Goal: Task Accomplishment & Management: Complete application form

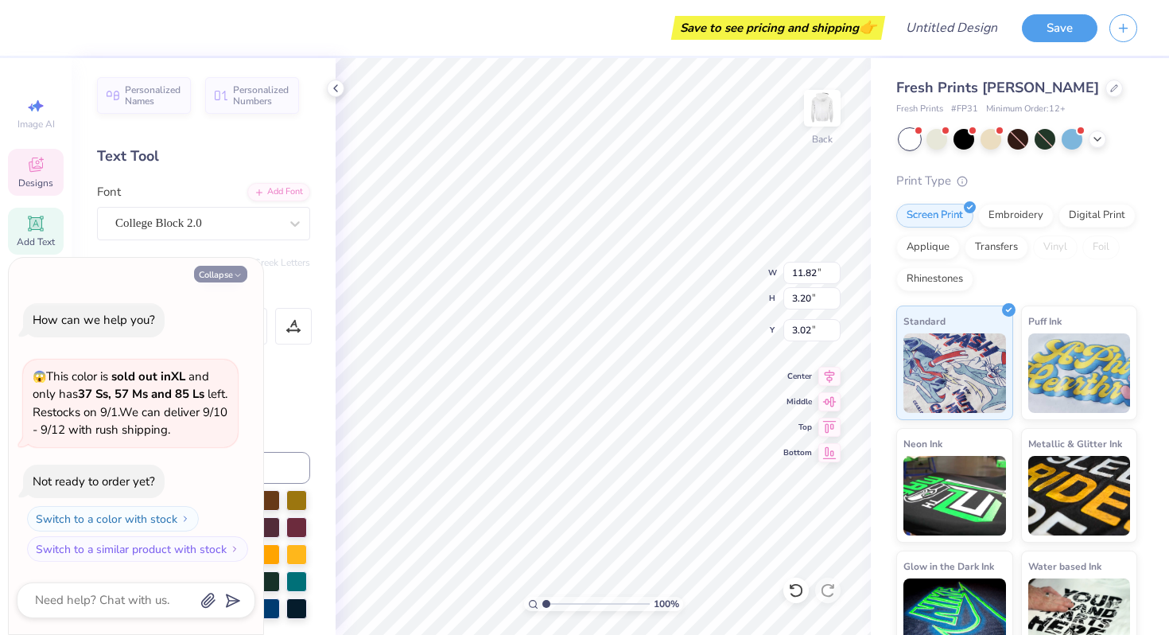
click at [239, 274] on icon "button" at bounding box center [238, 275] width 10 height 10
type textarea "x"
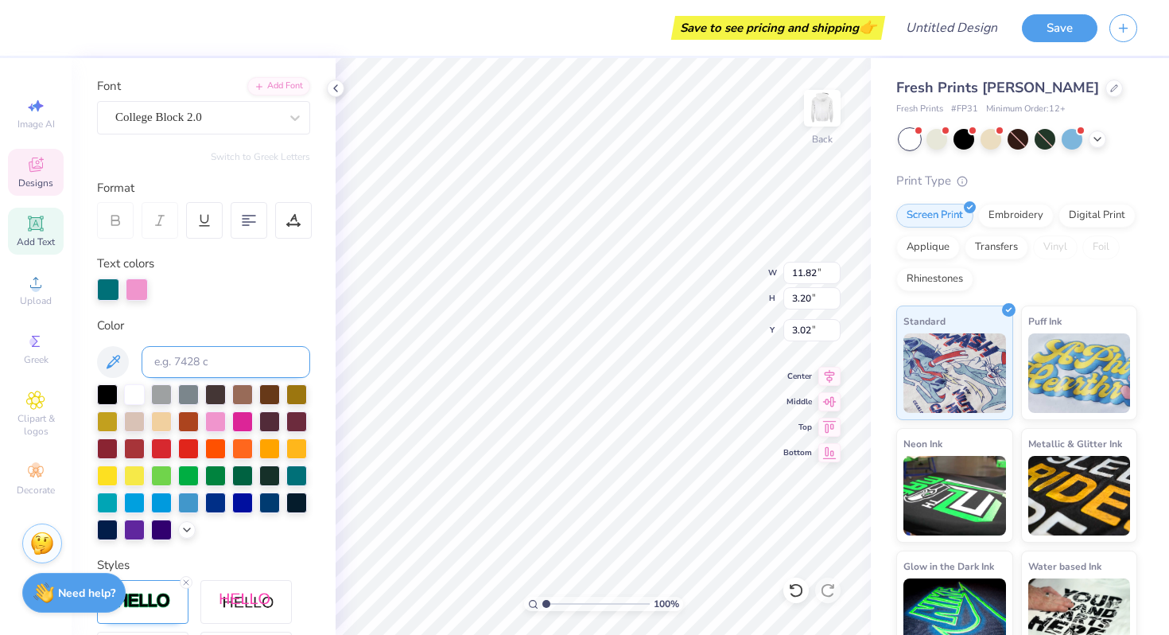
scroll to position [108, 0]
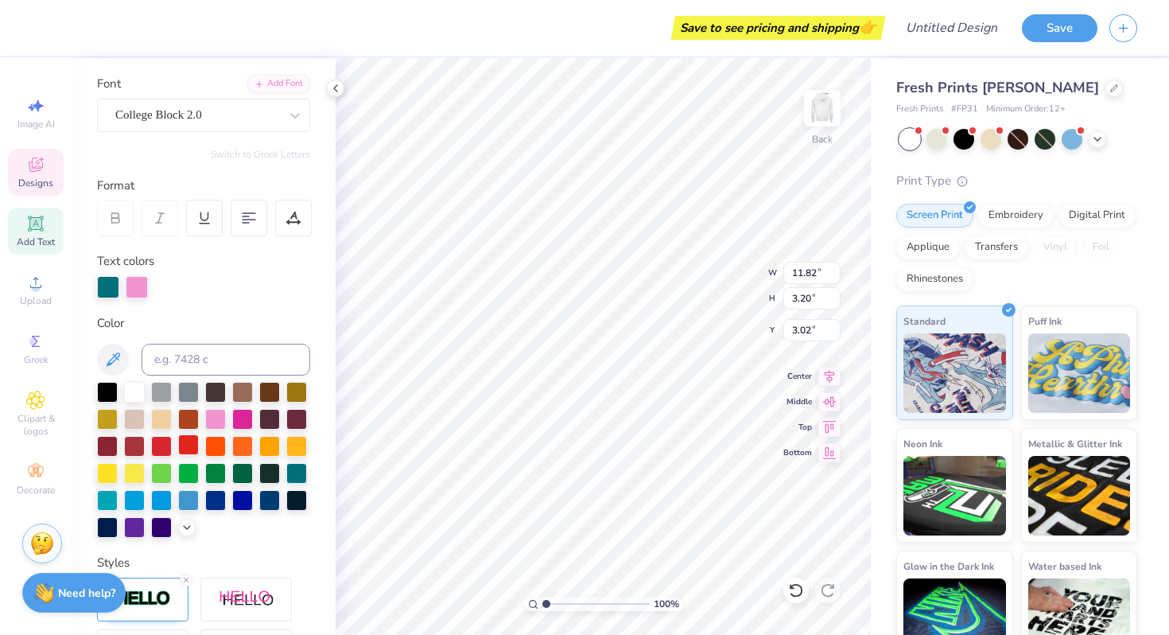
click at [191, 443] on div at bounding box center [188, 444] width 21 height 21
click at [133, 285] on div at bounding box center [137, 285] width 22 height 22
click at [112, 390] on div at bounding box center [107, 390] width 21 height 21
click at [168, 289] on div at bounding box center [165, 285] width 22 height 22
click at [188, 446] on div at bounding box center [188, 444] width 21 height 21
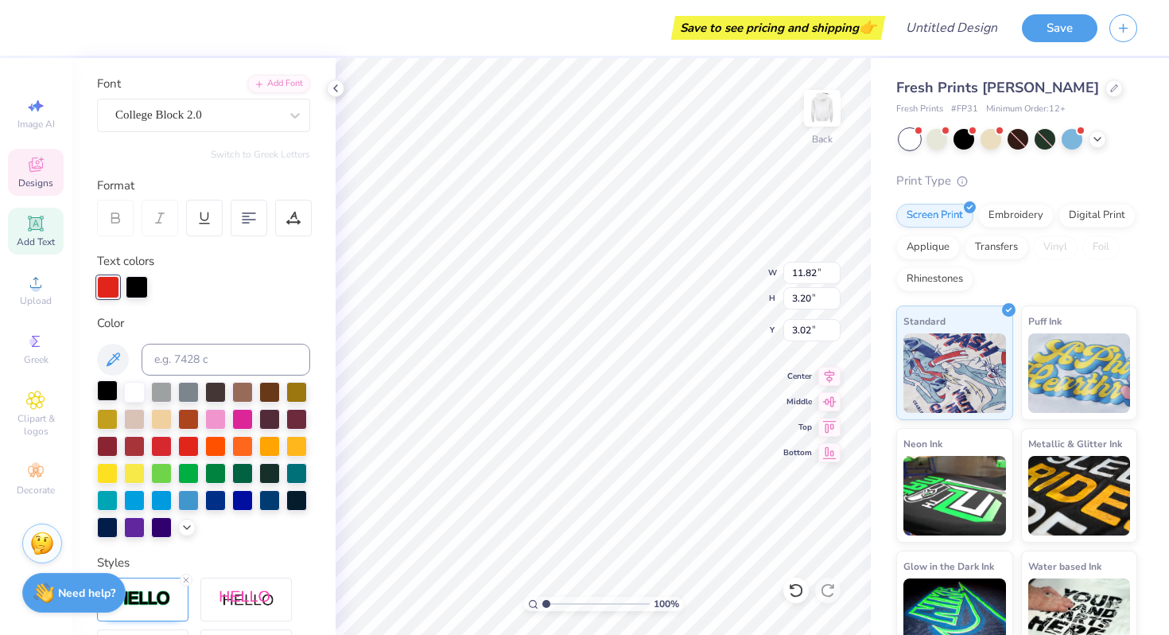
click at [106, 389] on div at bounding box center [107, 390] width 21 height 21
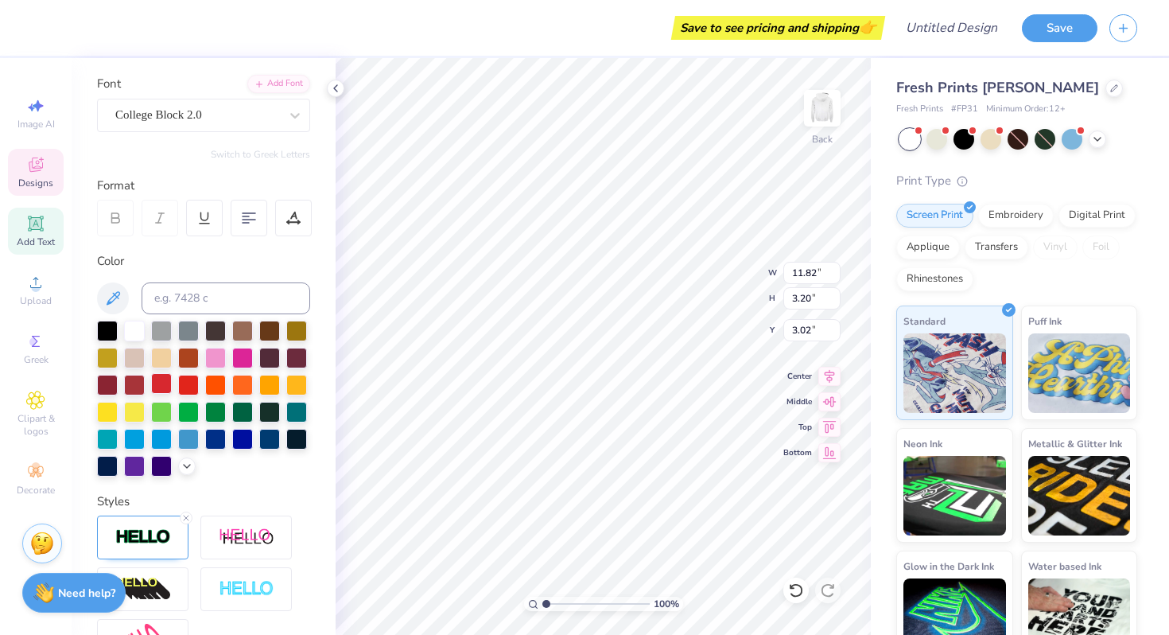
click at [163, 383] on div at bounding box center [161, 383] width 21 height 21
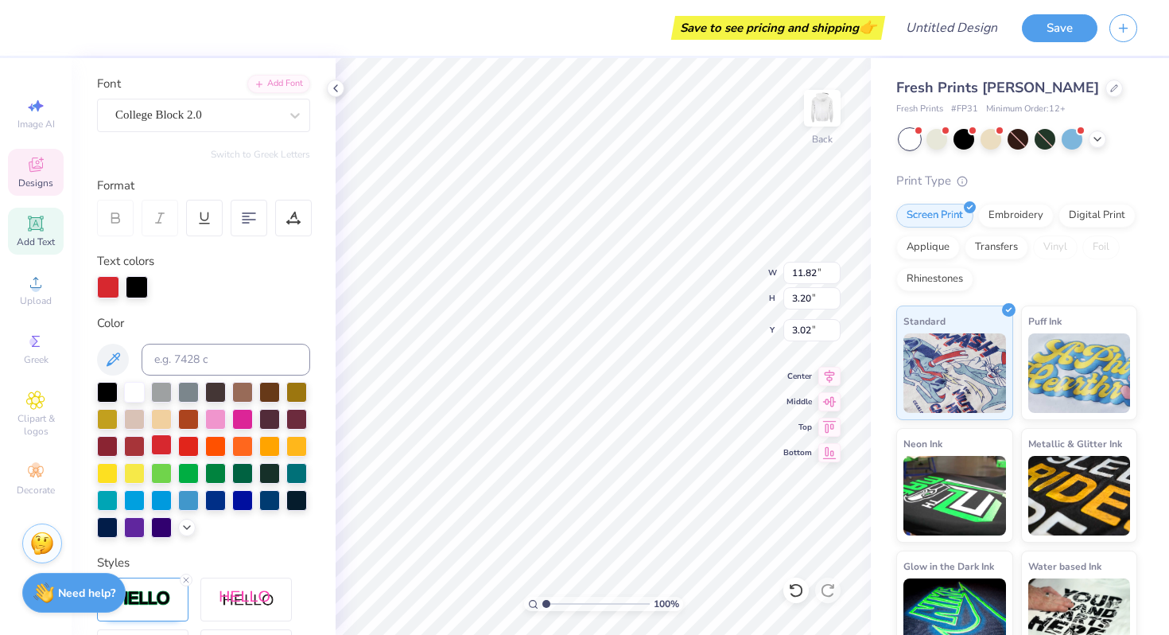
scroll to position [0, 2]
click at [188, 441] on div at bounding box center [188, 444] width 21 height 21
click at [161, 443] on div at bounding box center [161, 444] width 21 height 21
click at [241, 285] on div at bounding box center [203, 287] width 213 height 22
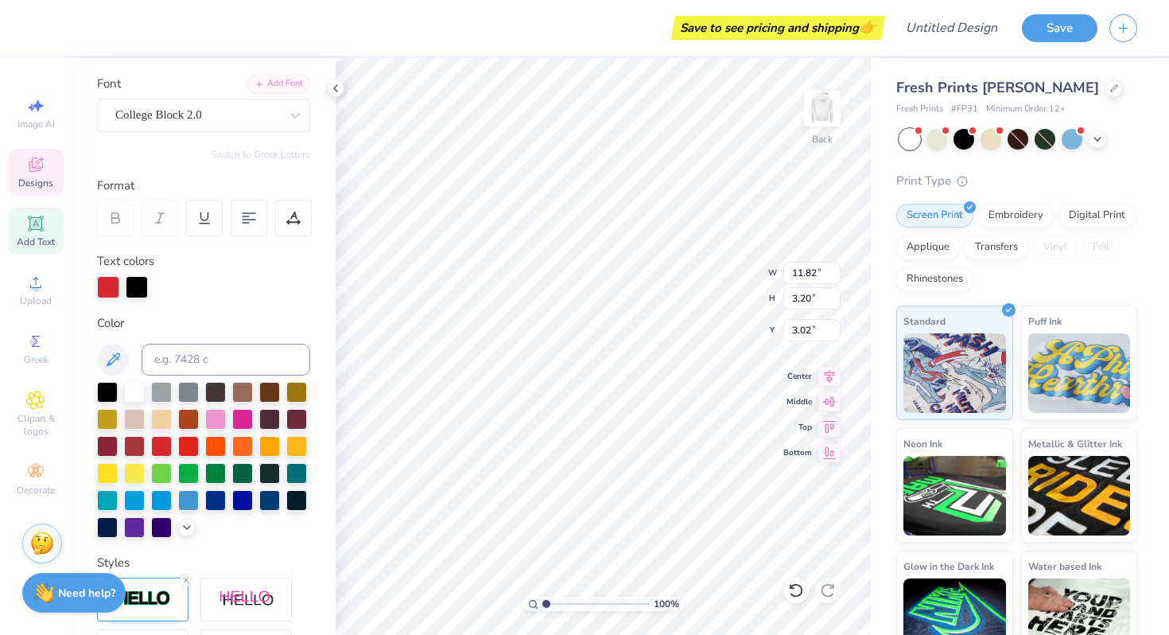
type textarea "College of nursing"
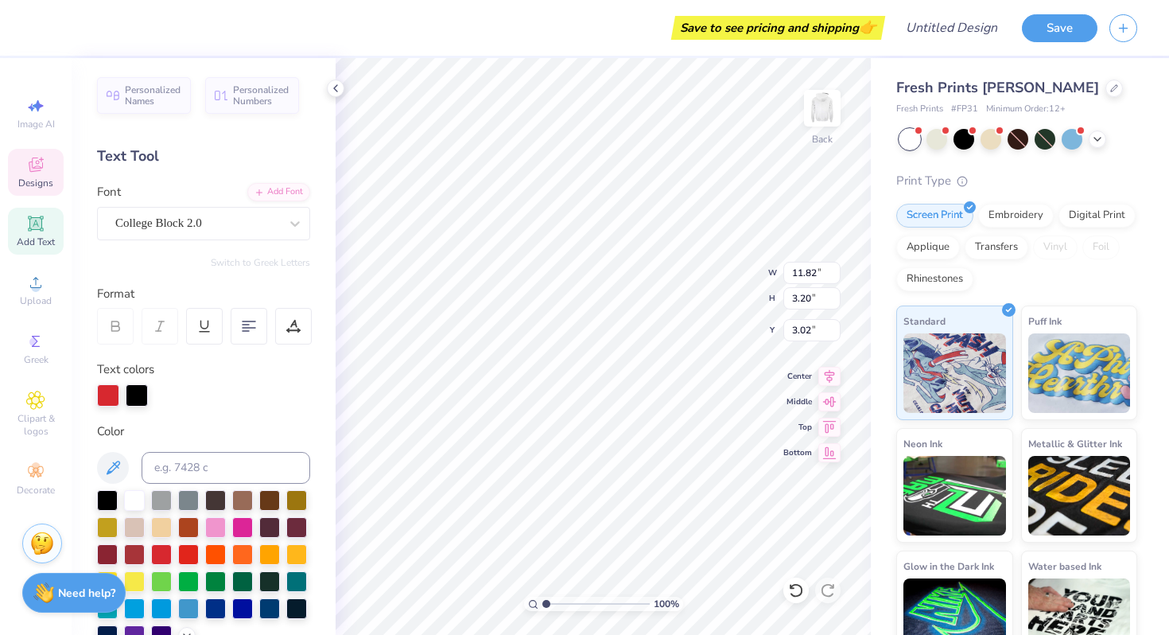
scroll to position [1, 0]
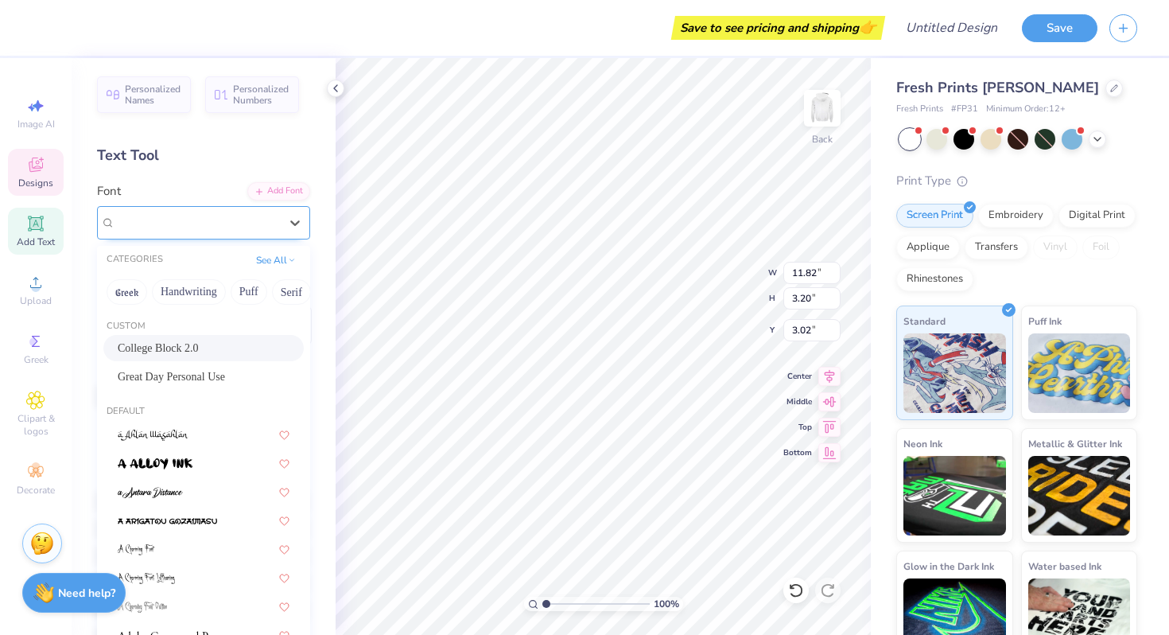
click at [248, 231] on div "College Block 2.0" at bounding box center [197, 222] width 167 height 25
click at [248, 227] on div "College Block 2.0" at bounding box center [197, 222] width 164 height 18
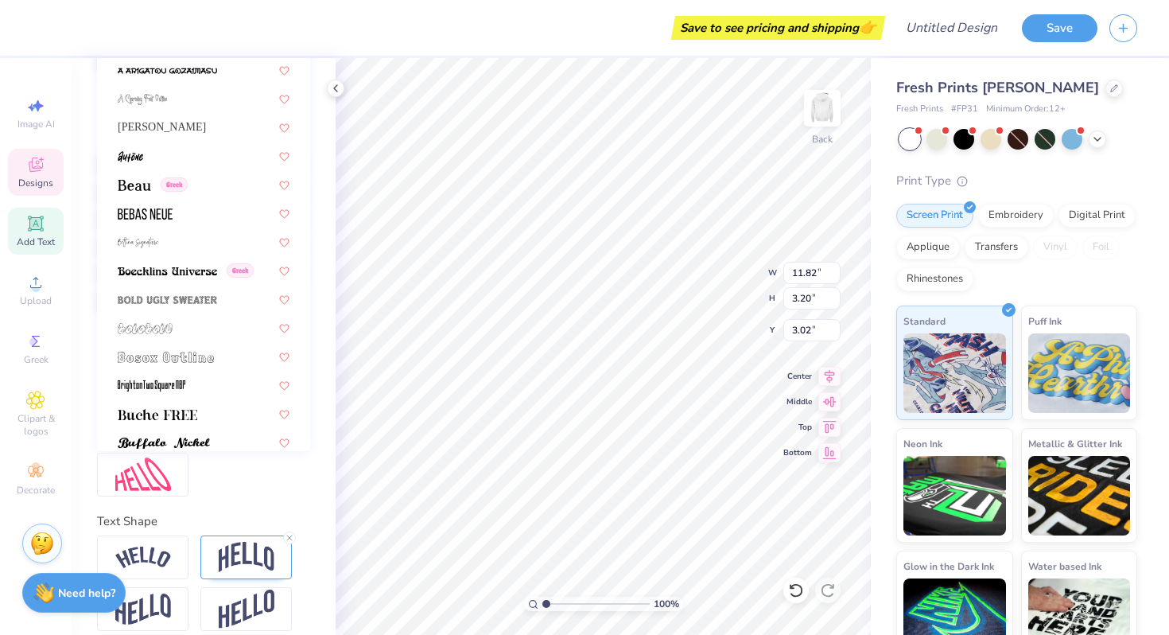
scroll to position [157, 0]
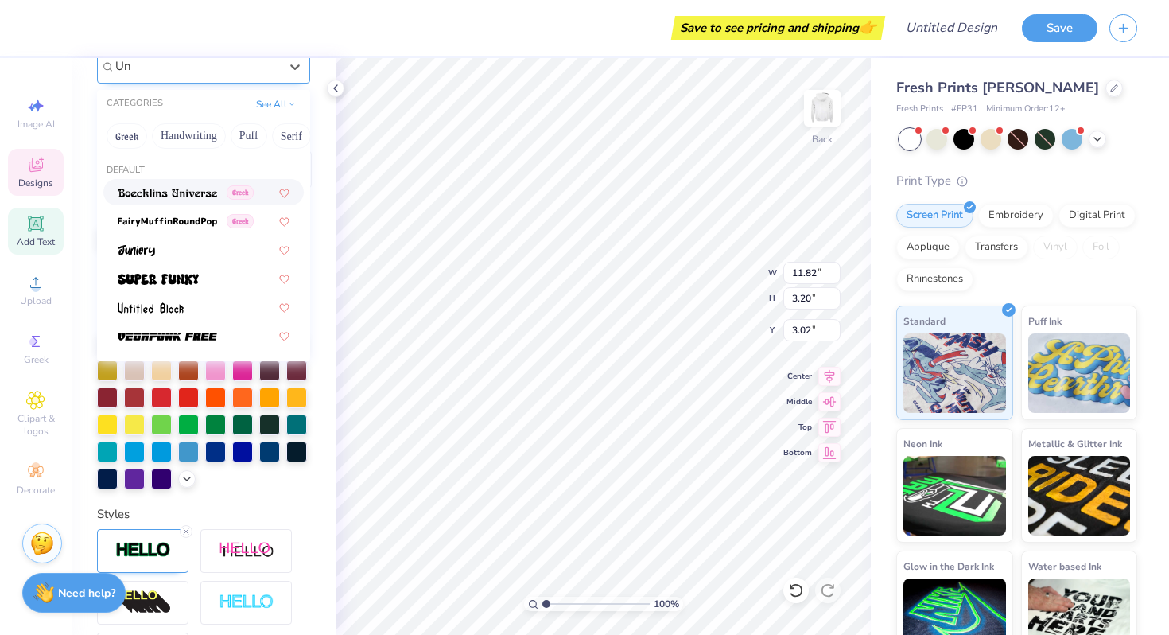
type input "U"
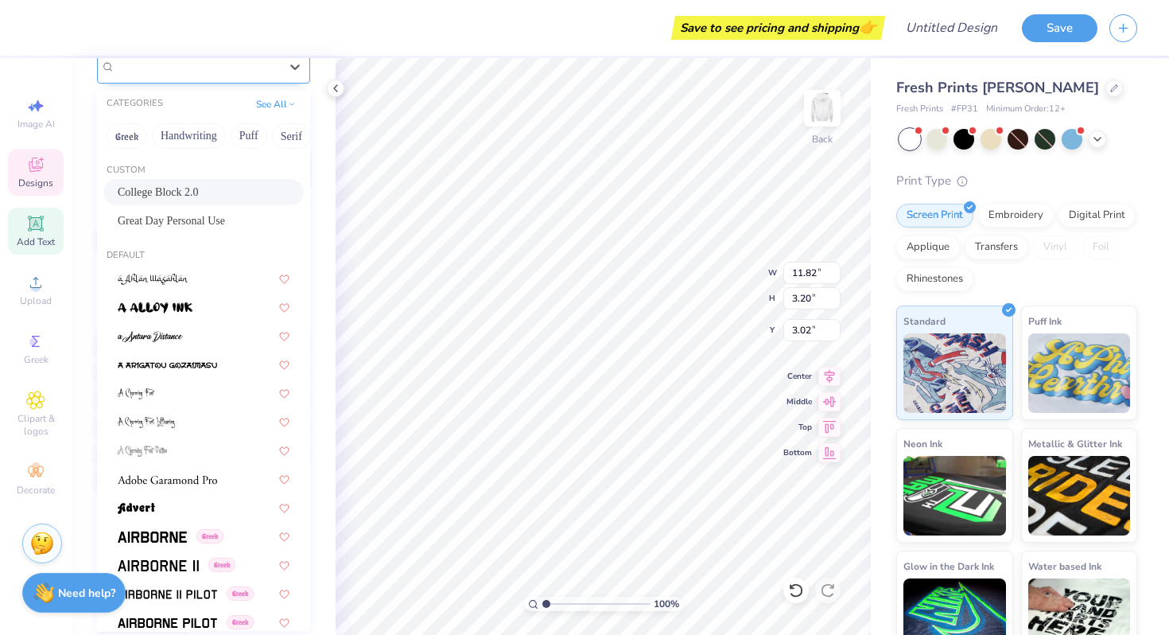
click at [297, 88] on div "Personalized Names Personalized Numbers Text Tool Add Font Font option College …" at bounding box center [204, 346] width 264 height 577
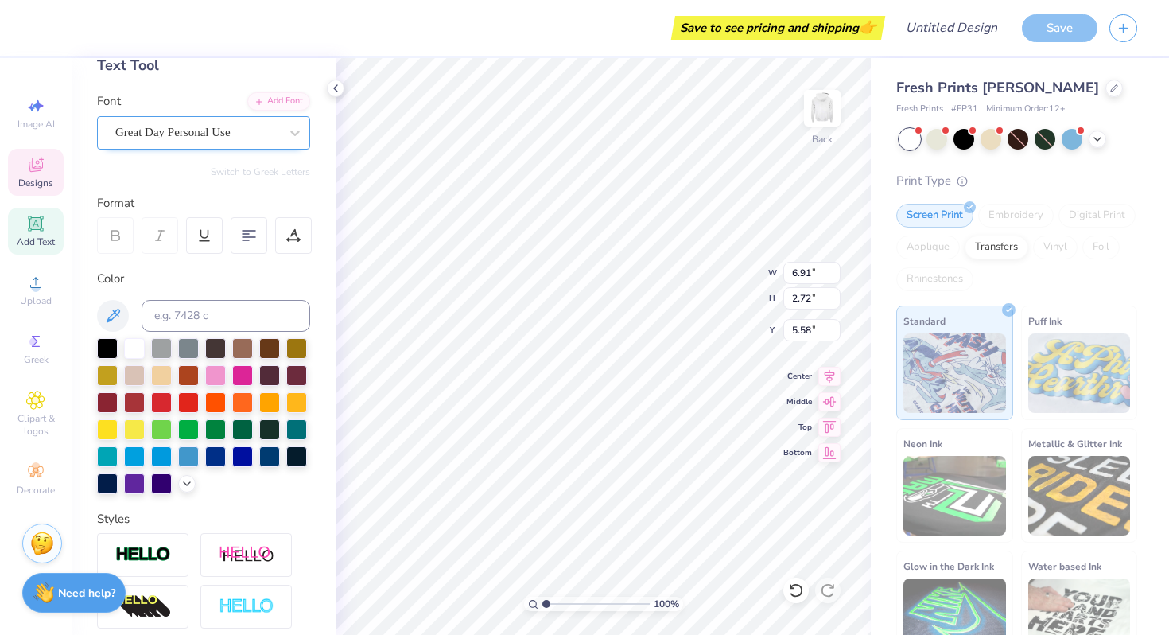
scroll to position [0, 0]
type textarea "Utah"
click at [104, 348] on div at bounding box center [107, 346] width 21 height 21
click at [162, 398] on div at bounding box center [161, 400] width 21 height 21
type input "8.94"
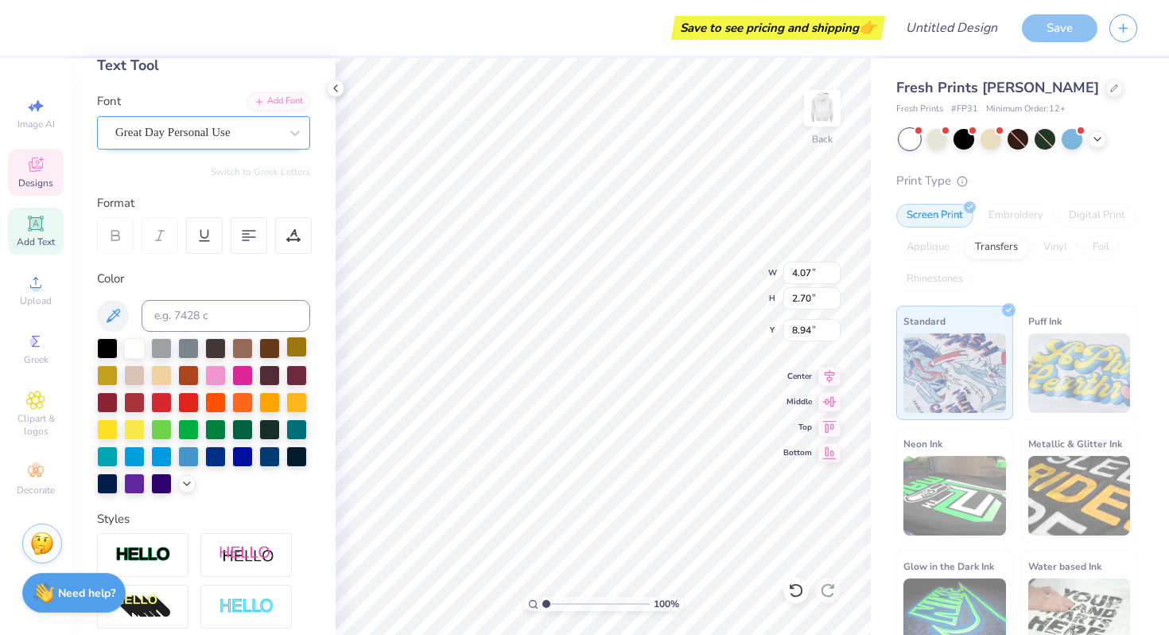
type input "3.07"
type input "0.60"
type input "5.88"
type textarea "Univeristy of utah"
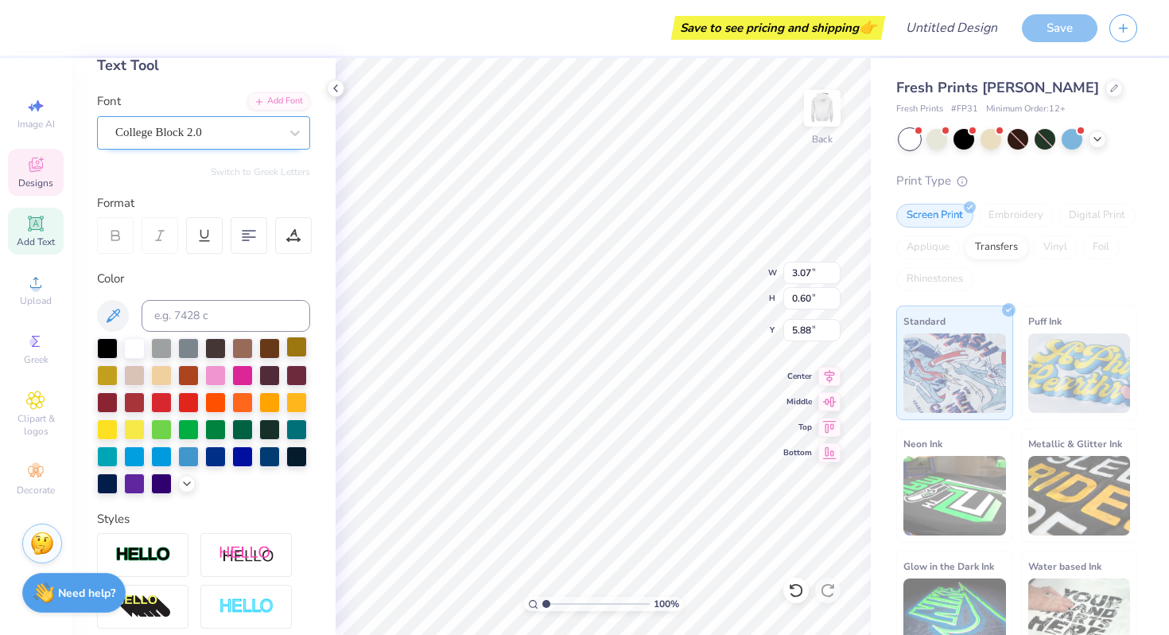
type input "4.07"
type input "2.70"
type input "8.94"
click at [107, 344] on div at bounding box center [107, 346] width 21 height 21
click at [111, 344] on div at bounding box center [107, 346] width 21 height 21
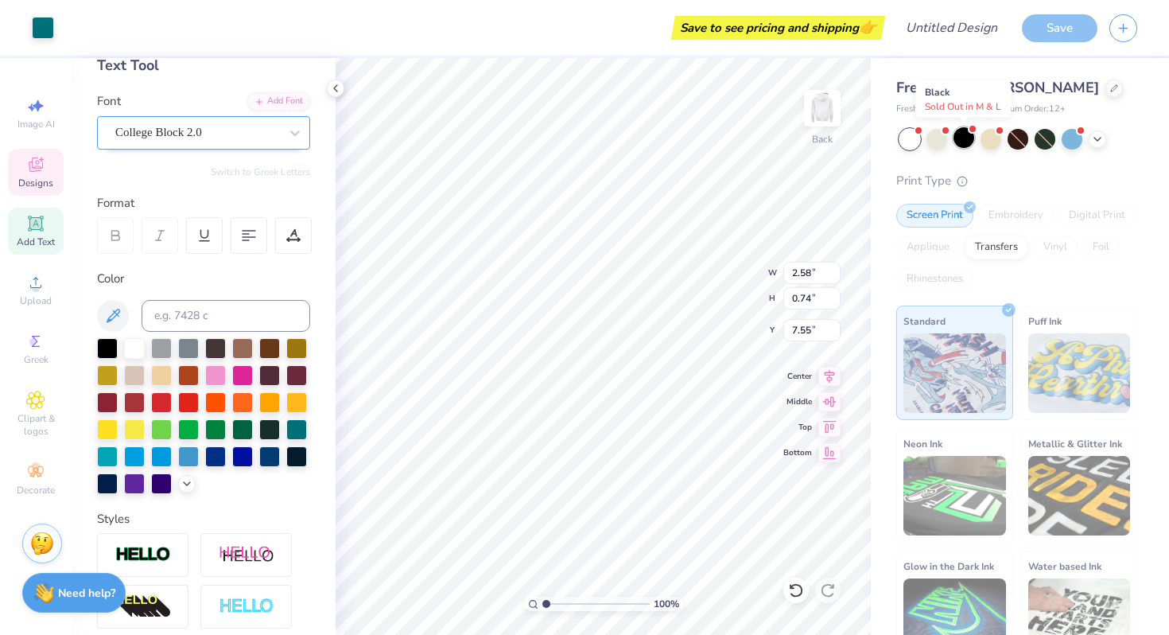
click at [962, 142] on div at bounding box center [964, 137] width 21 height 21
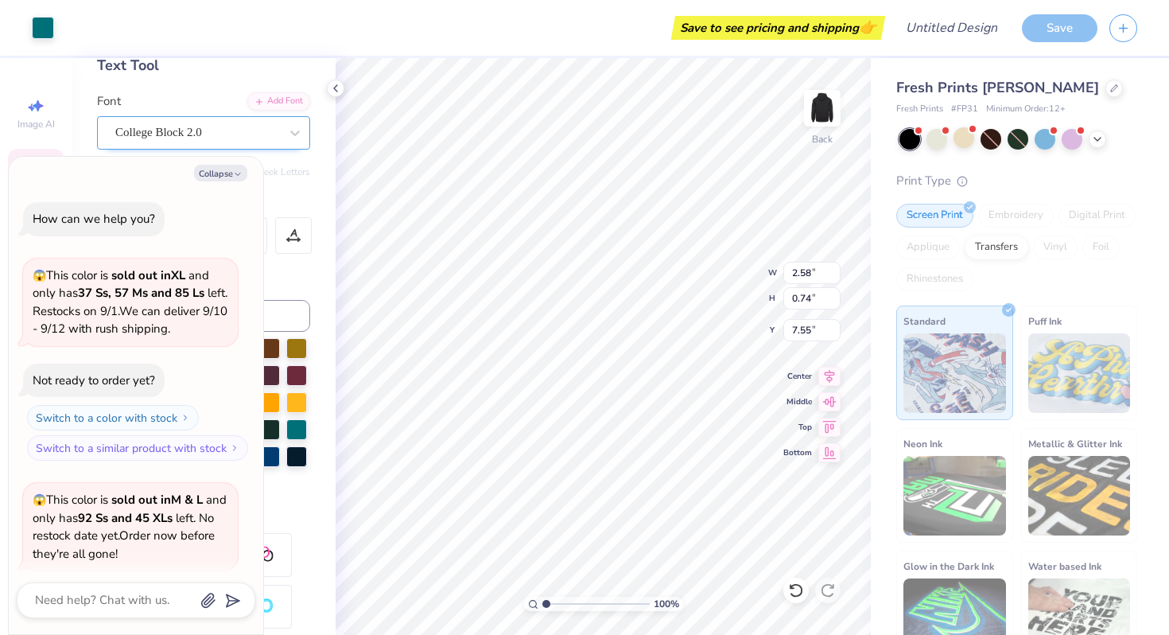
scroll to position [123, 0]
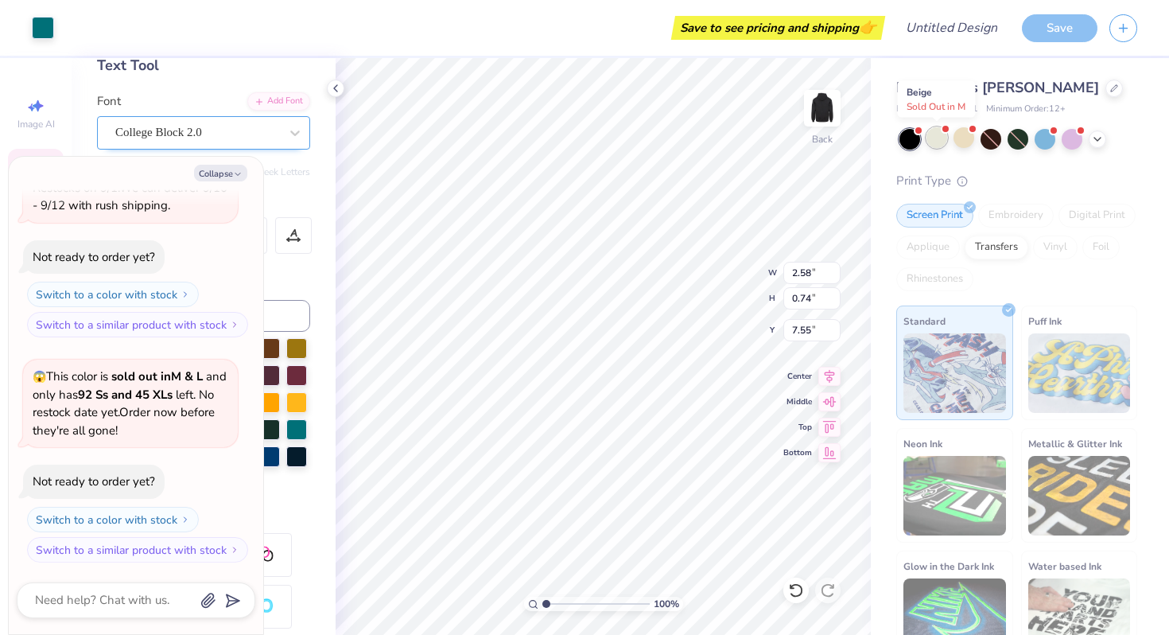
click at [938, 142] on div at bounding box center [937, 137] width 21 height 21
click at [1098, 138] on icon at bounding box center [1097, 137] width 13 height 13
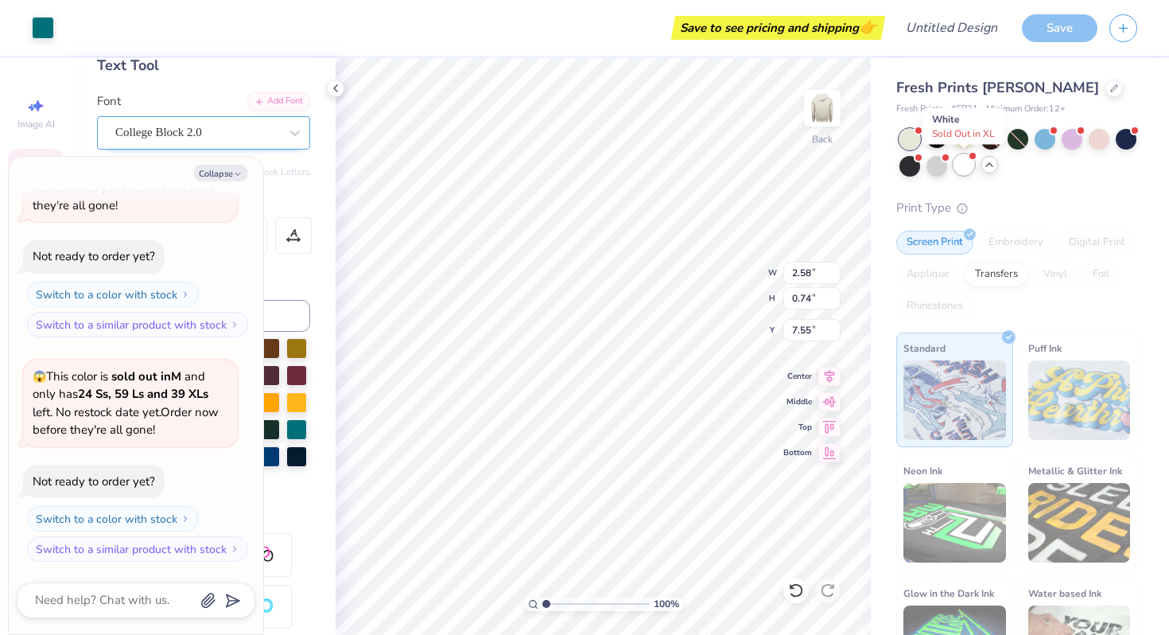
click at [965, 164] on div at bounding box center [964, 164] width 21 height 21
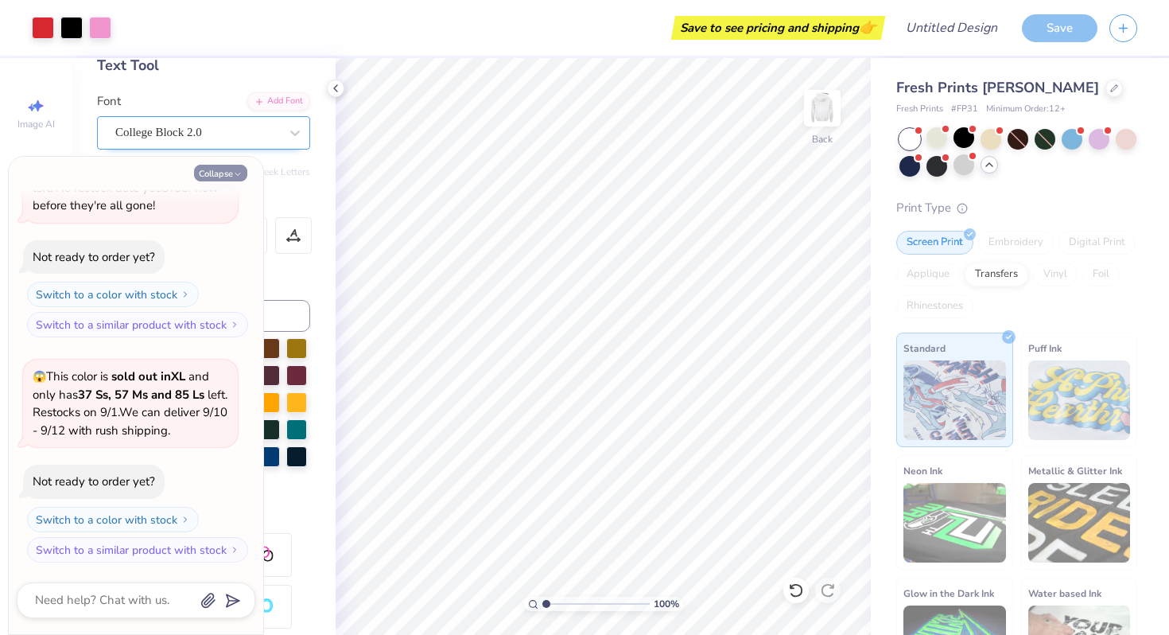
click at [230, 175] on button "Collapse" at bounding box center [220, 173] width 53 height 17
type textarea "x"
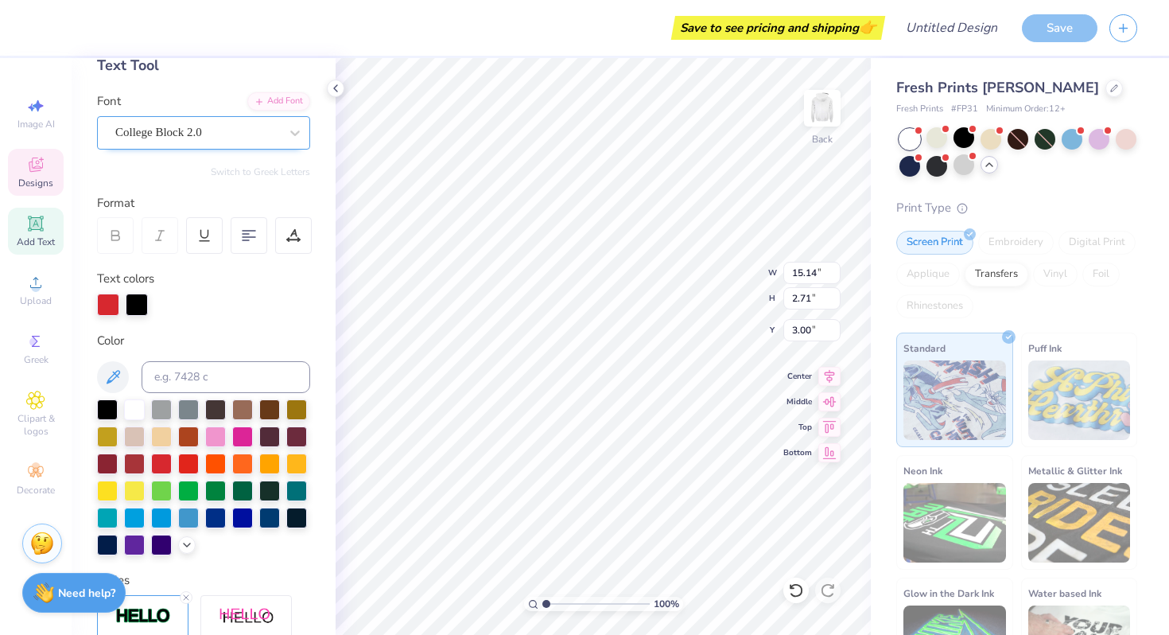
scroll to position [0, 4]
type textarea "University of utah"
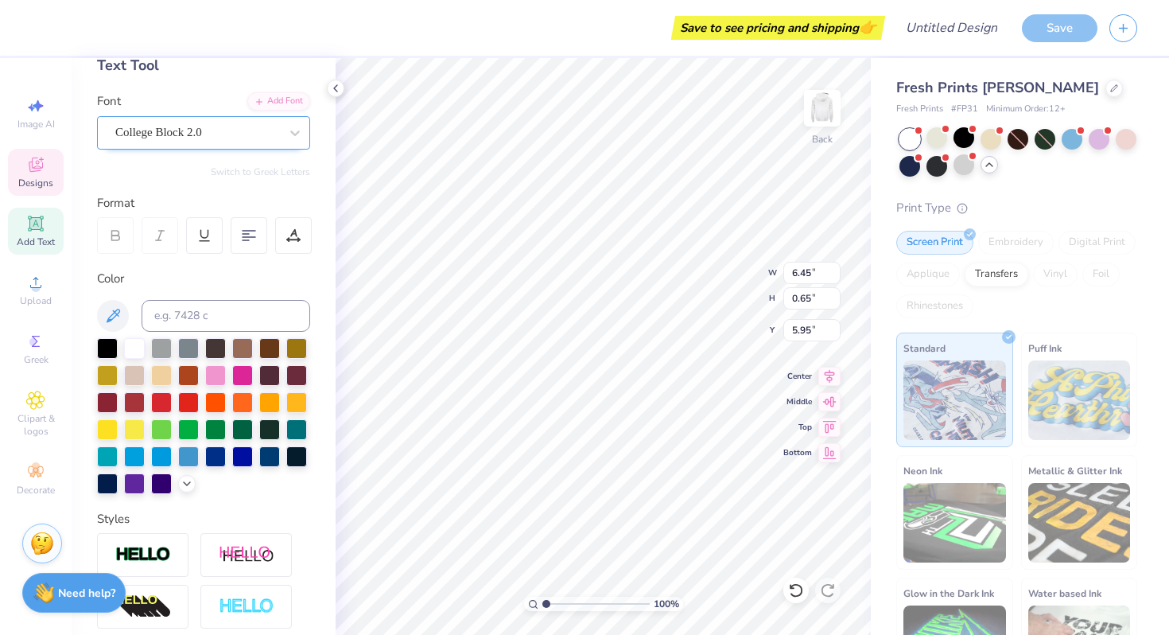
scroll to position [0, 0]
type textarea "college of nursing"
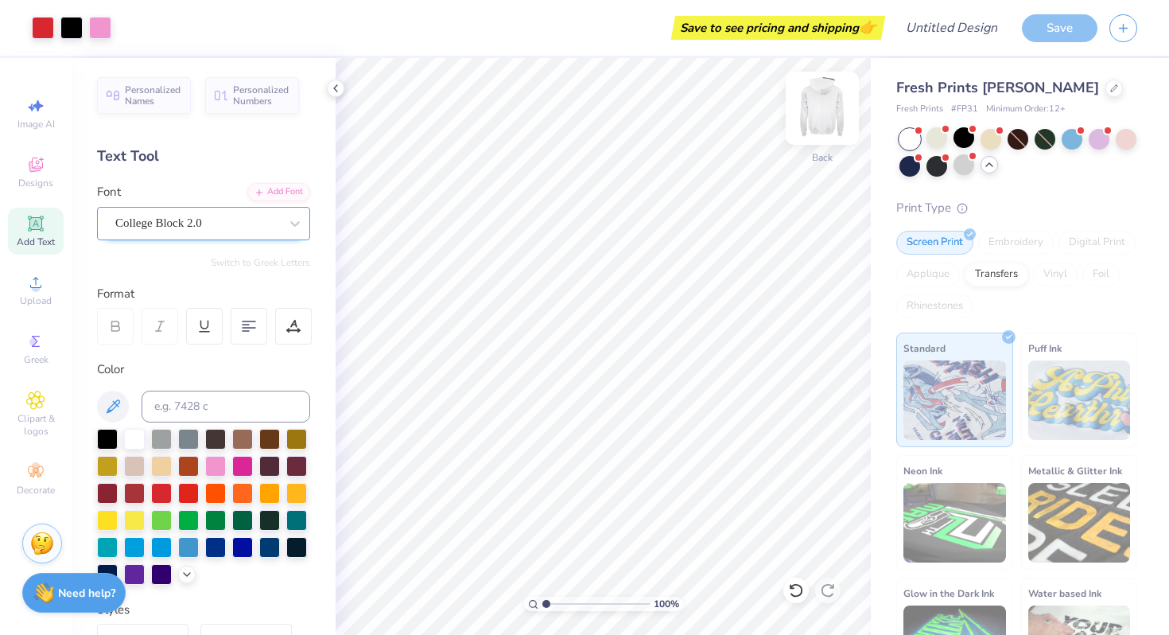
click at [822, 103] on img at bounding box center [823, 108] width 64 height 64
click at [37, 165] on icon at bounding box center [35, 164] width 19 height 19
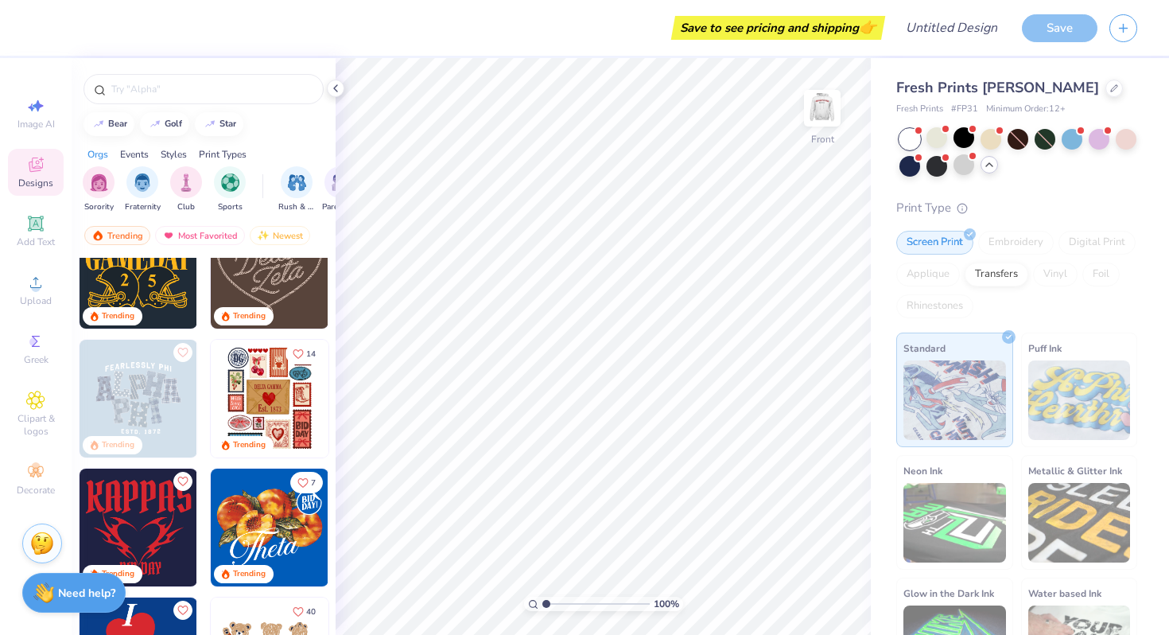
scroll to position [303, 0]
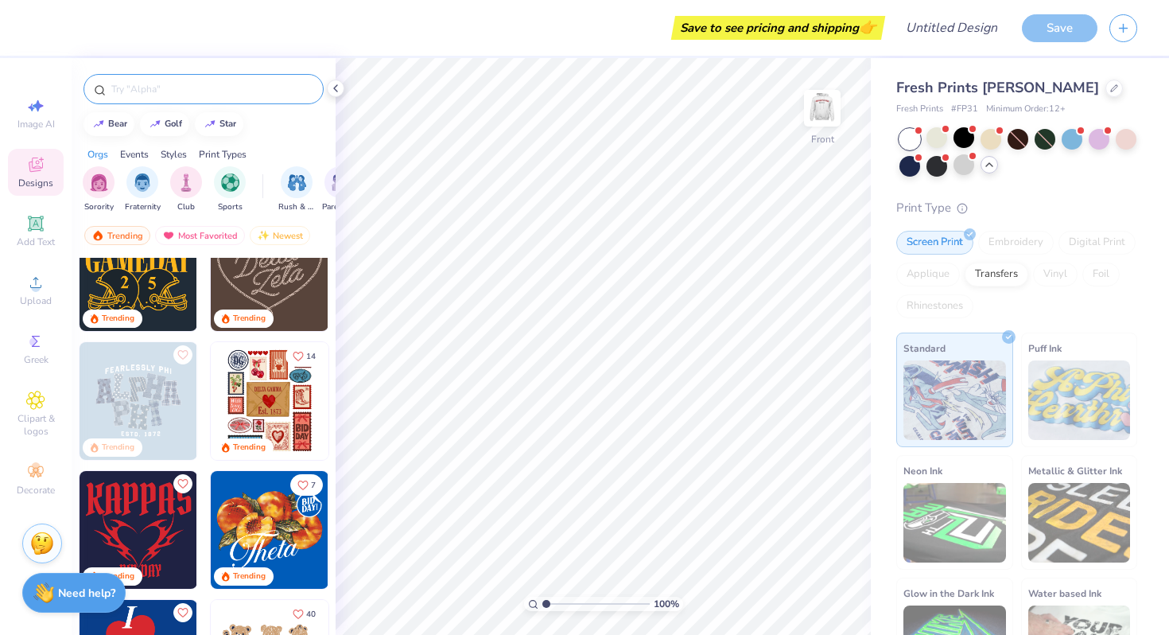
click at [178, 91] on input "text" at bounding box center [212, 89] width 204 height 16
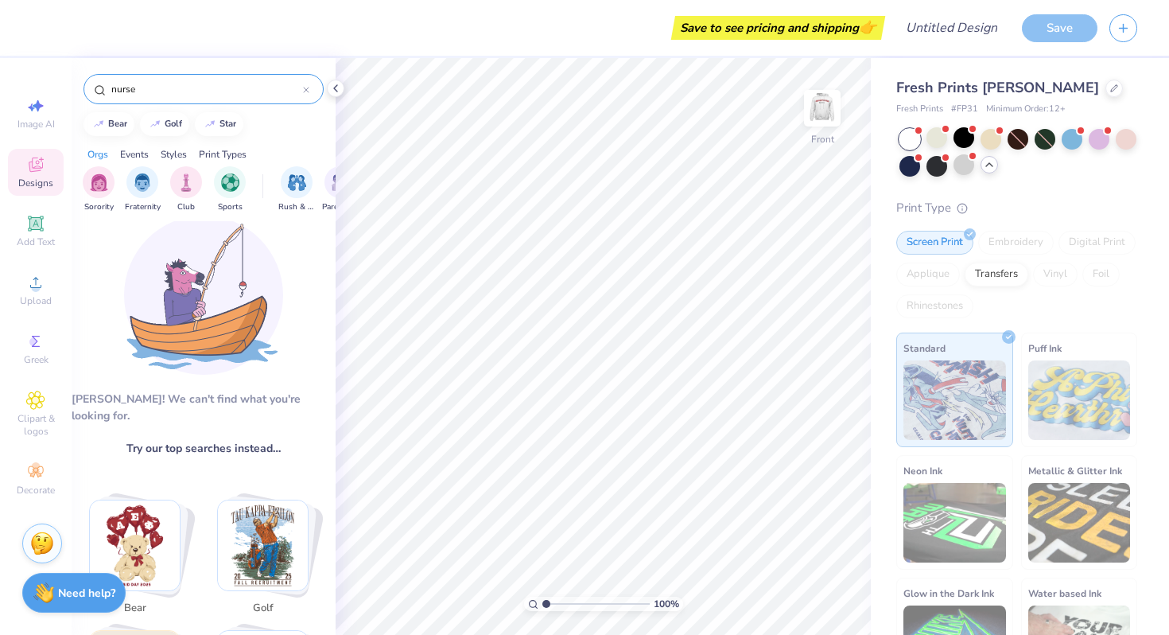
scroll to position [0, 0]
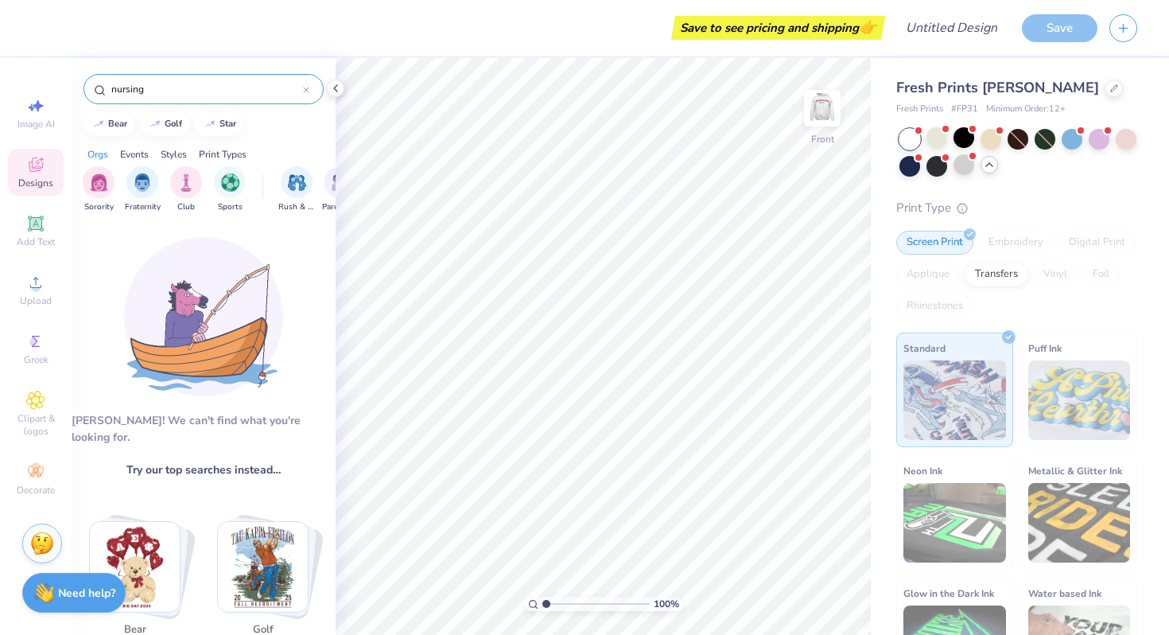
type input "nursing"
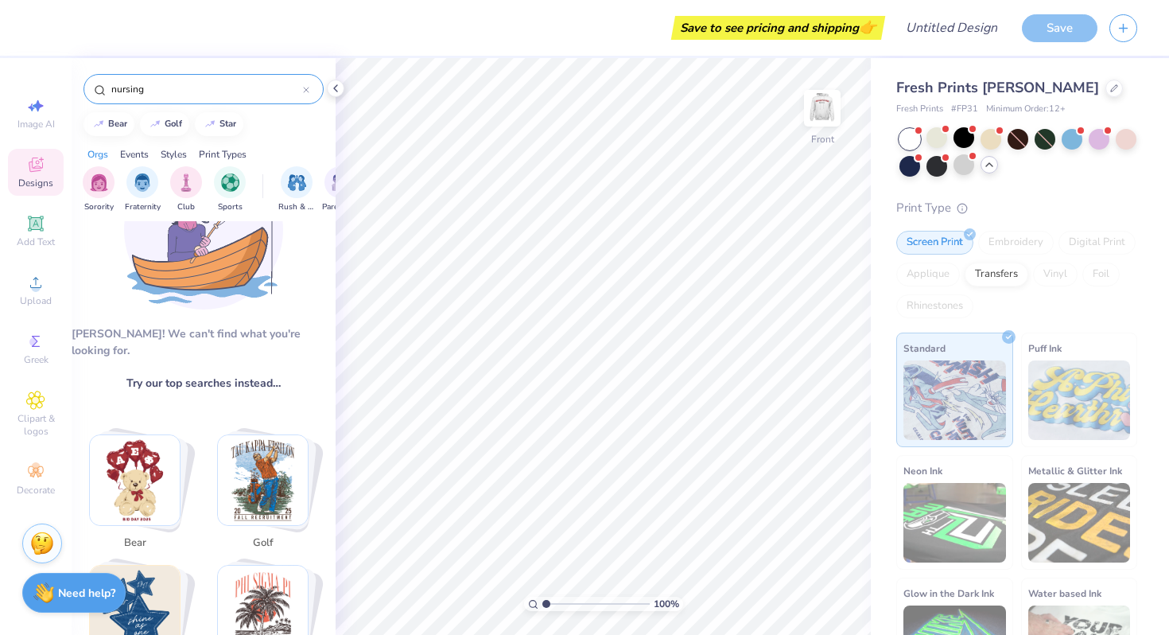
scroll to position [88, 0]
click at [192, 92] on input "nursing" at bounding box center [206, 89] width 193 height 16
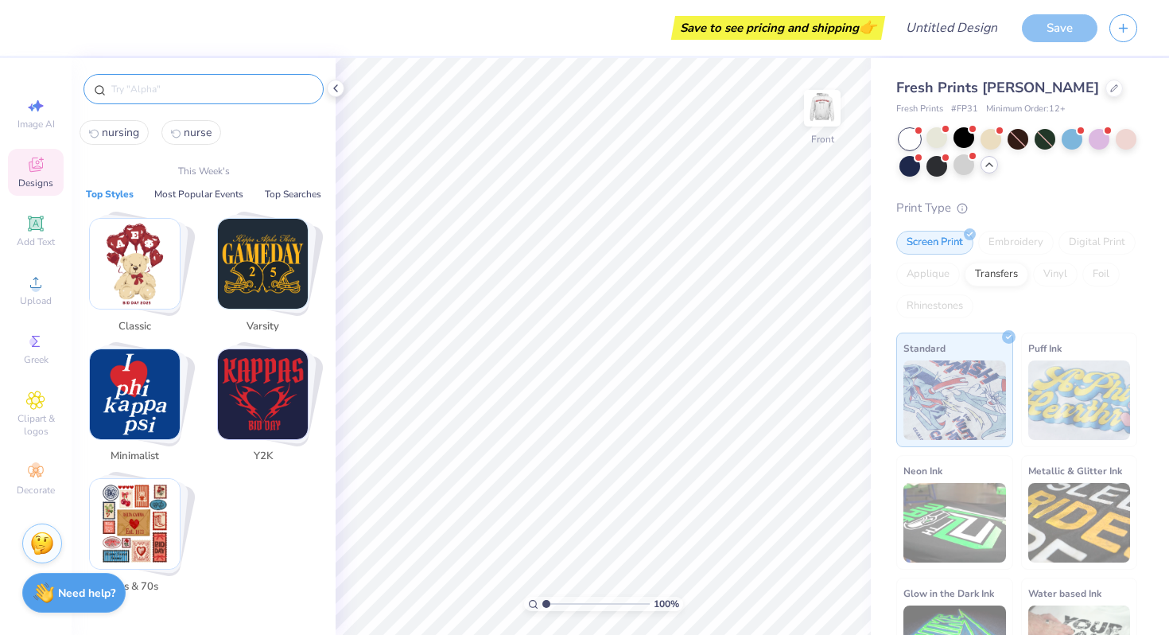
click at [160, 249] on img "Stack Card Button Classic" at bounding box center [135, 264] width 90 height 90
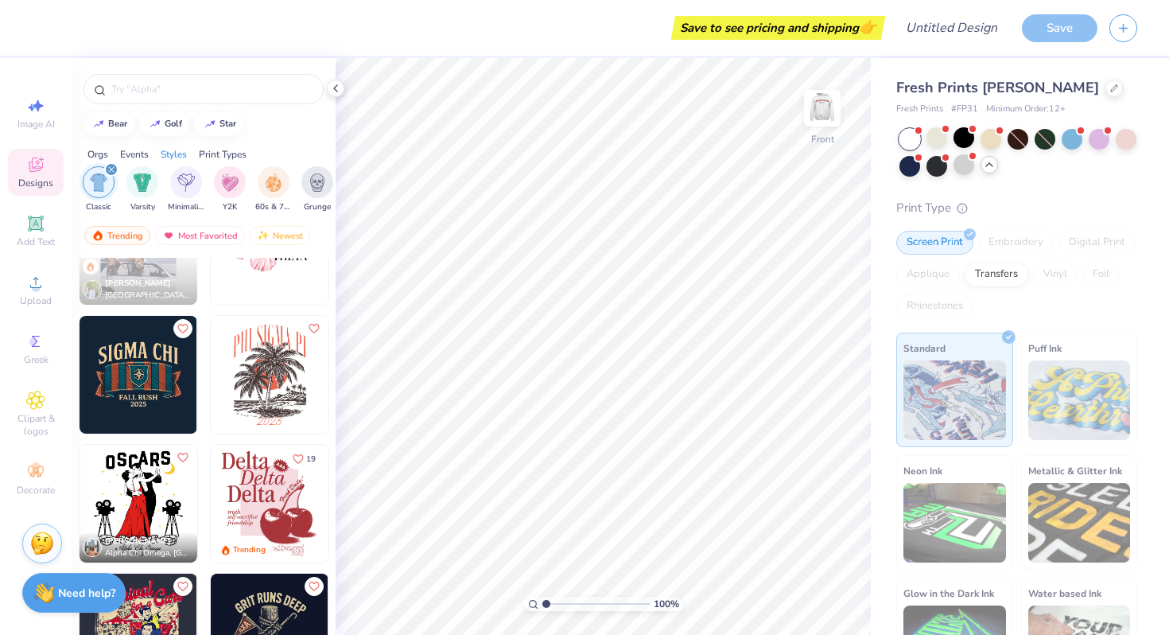
scroll to position [0, 0]
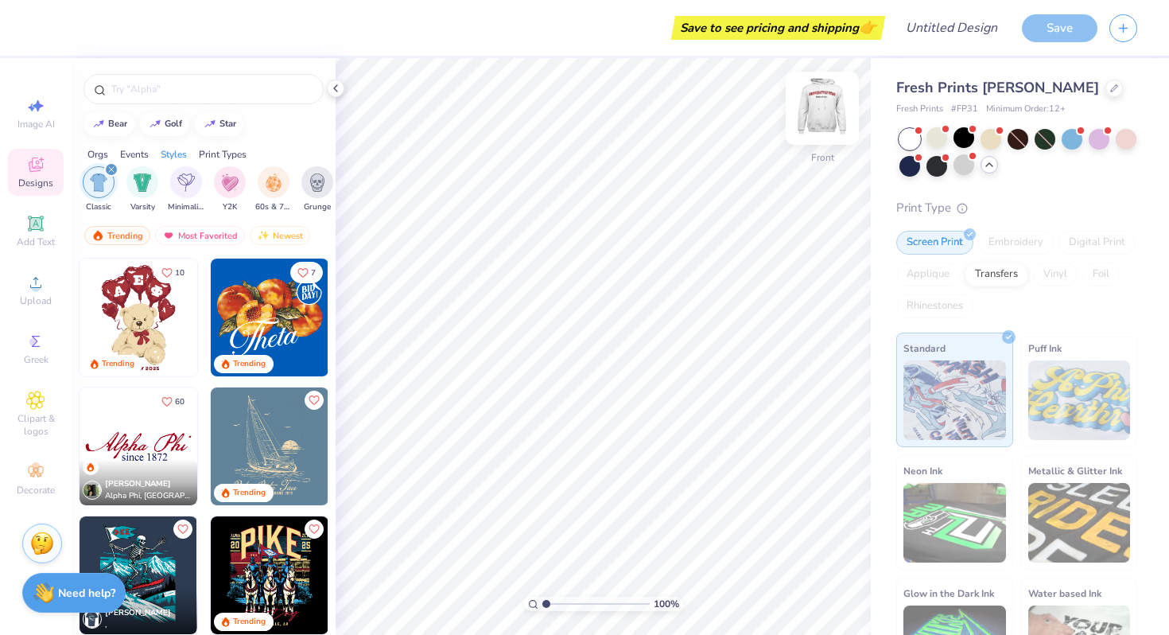
click at [819, 105] on img at bounding box center [823, 108] width 64 height 64
click at [1034, 203] on div "Print Type" at bounding box center [1016, 208] width 241 height 18
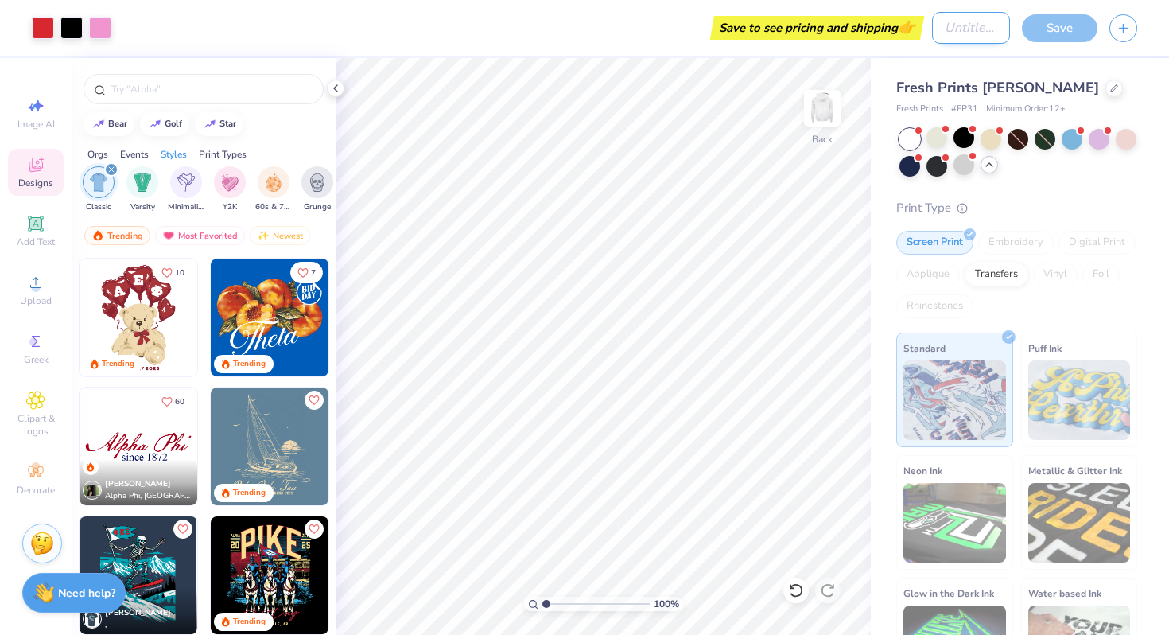
click at [968, 25] on input "Design Title" at bounding box center [971, 28] width 78 height 32
type input "CON1"
click at [1101, 67] on div "Fresh Prints Irving Hoodie Fresh Prints # FP31 Minimum Order: 12 + Print Type S…" at bounding box center [1020, 375] width 298 height 634
click at [1072, 31] on div "Save" at bounding box center [1060, 28] width 76 height 28
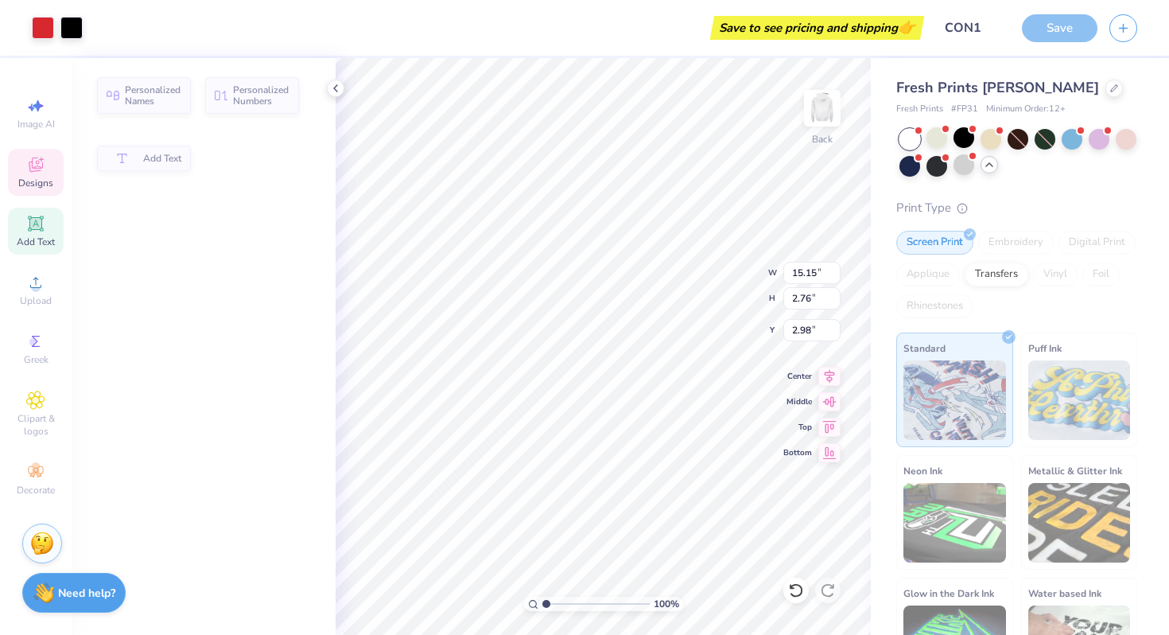
type input "3.00"
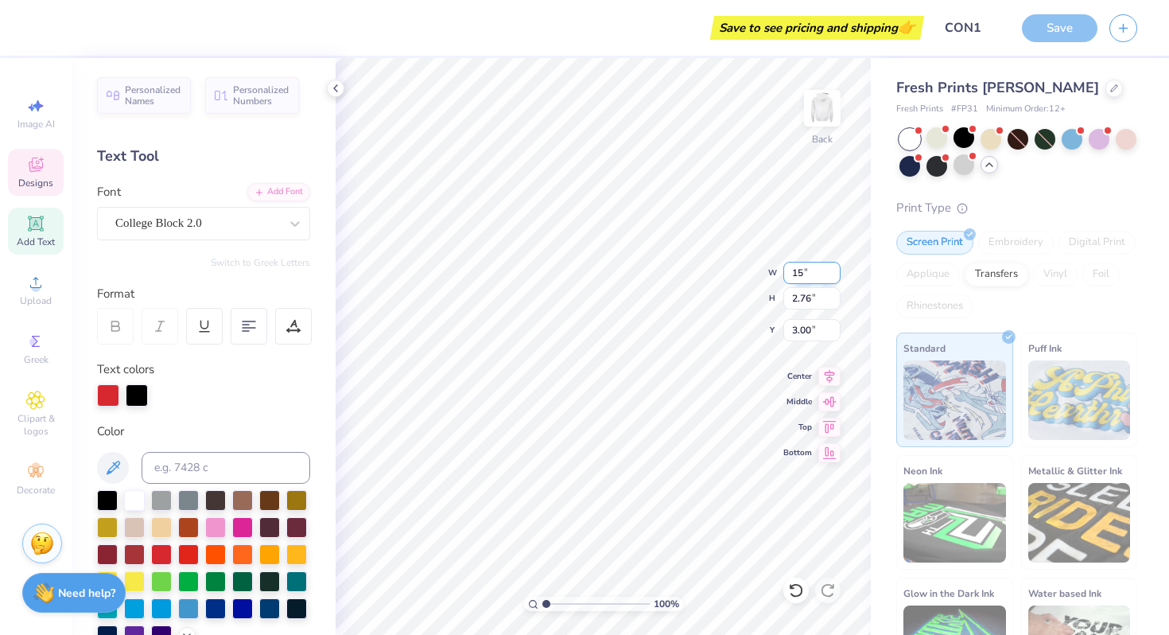
click at [834, 275] on input "15" at bounding box center [811, 273] width 57 height 22
click at [834, 275] on input "14.99" at bounding box center [811, 273] width 57 height 22
type input "14.98"
click at [834, 275] on input "14.98" at bounding box center [811, 273] width 57 height 22
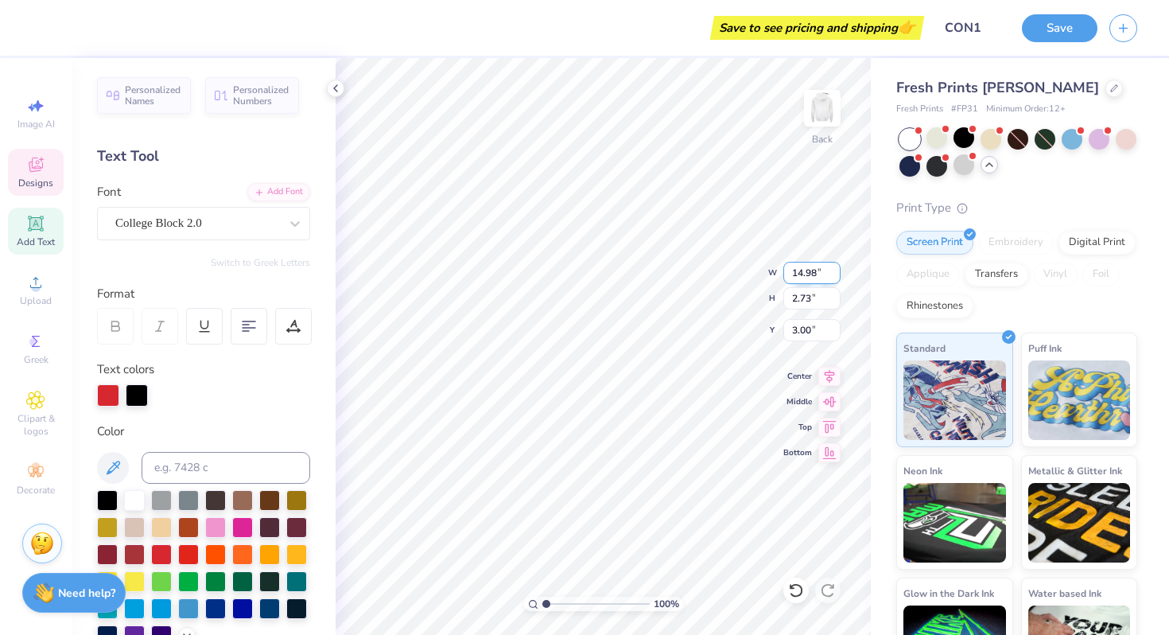
type input "2.73"
type input "3.02"
click at [833, 274] on input "14.97" at bounding box center [811, 273] width 57 height 22
click at [833, 274] on input "14.96" at bounding box center [811, 273] width 57 height 22
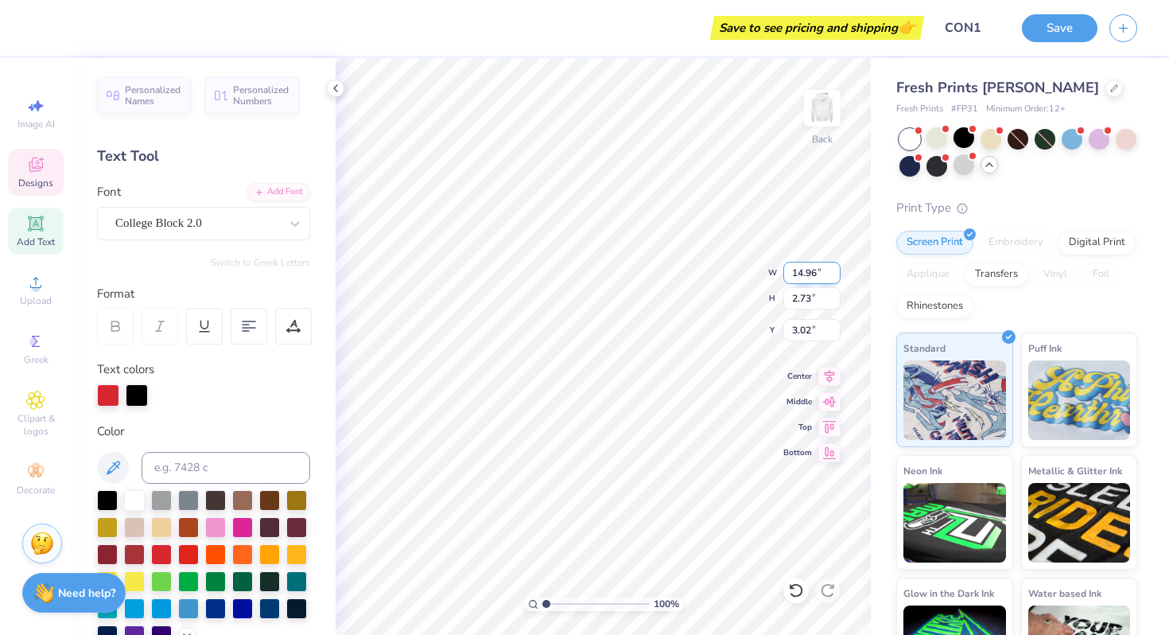
type input "14.95"
click at [833, 274] on input "14.95" at bounding box center [811, 273] width 57 height 22
click at [825, 299] on input "2.73" at bounding box center [811, 298] width 57 height 22
click at [830, 299] on input "2.71" at bounding box center [811, 298] width 57 height 22
click at [830, 299] on input "2.7" at bounding box center [811, 298] width 57 height 22
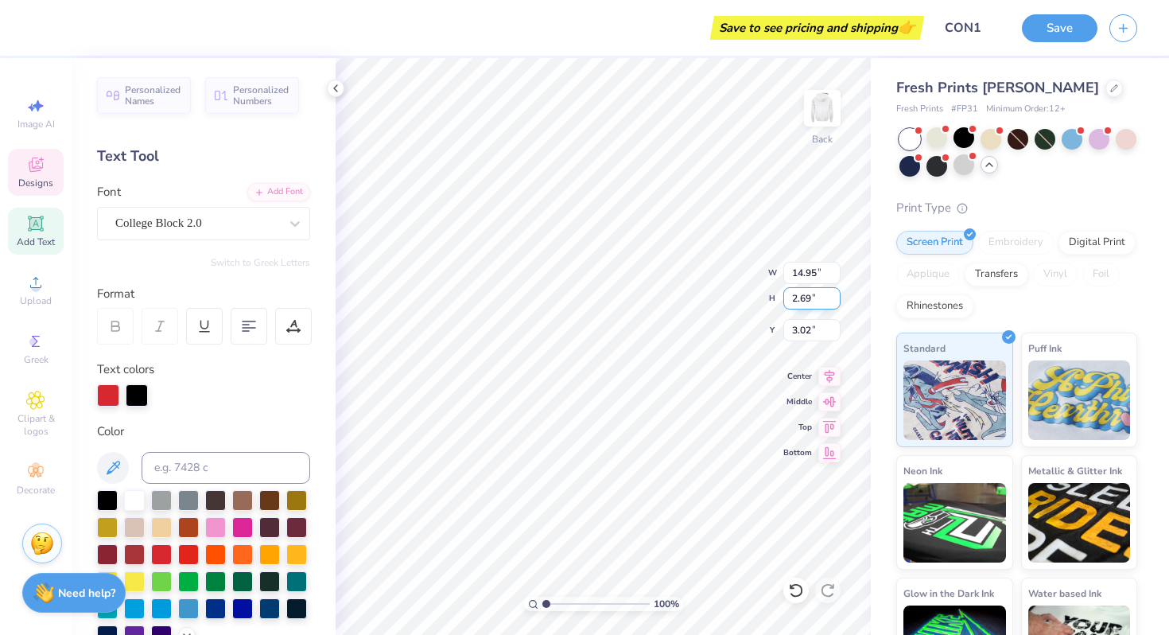
type input "2.69"
click at [830, 299] on input "2.69" at bounding box center [811, 298] width 57 height 22
click at [833, 332] on input "3.01" at bounding box center [811, 330] width 57 height 22
type input "3"
click at [833, 332] on input "3" at bounding box center [811, 330] width 57 height 22
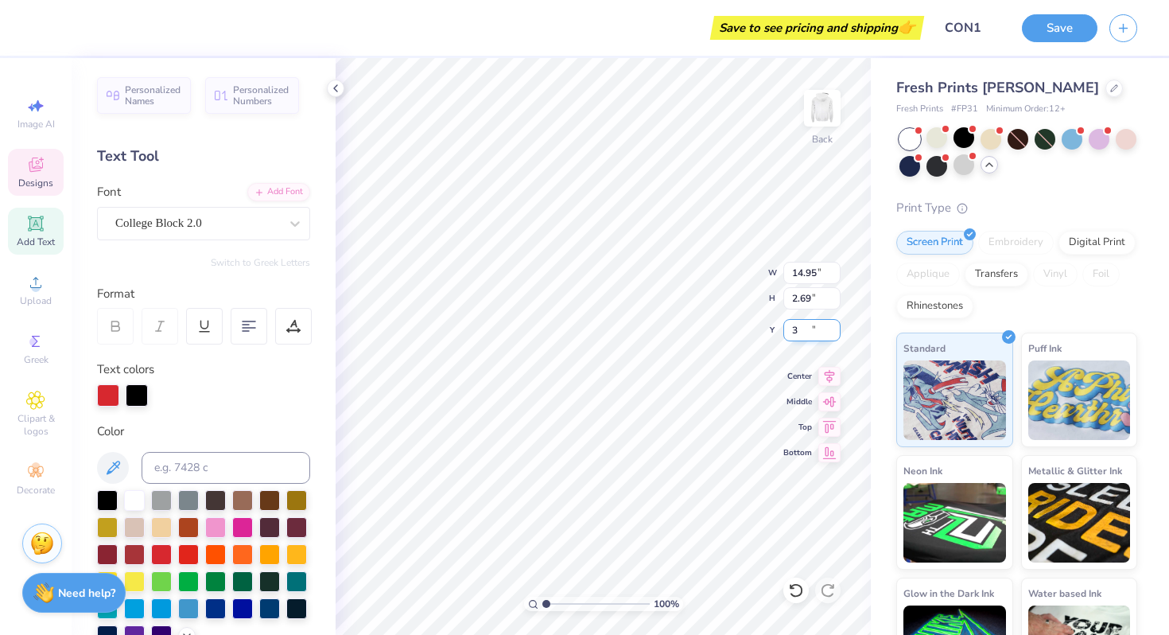
type input "14.77"
type input "2.99"
click at [833, 332] on input "2.99" at bounding box center [811, 330] width 57 height 22
click at [884, 277] on div "Fresh Prints Irving Hoodie Fresh Prints # FP31 Minimum Order: 12 + Print Type S…" at bounding box center [1020, 375] width 298 height 634
type input "3.91"
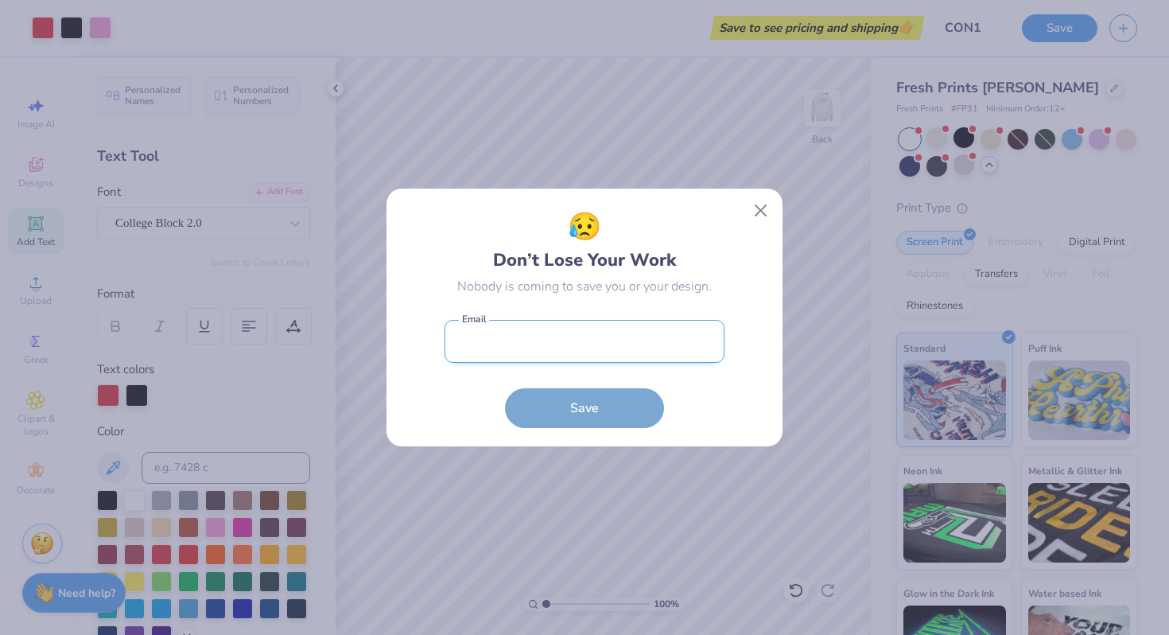
click at [556, 349] on input "email" at bounding box center [585, 342] width 280 height 44
type input "mastalerzolivia@gmail.com"
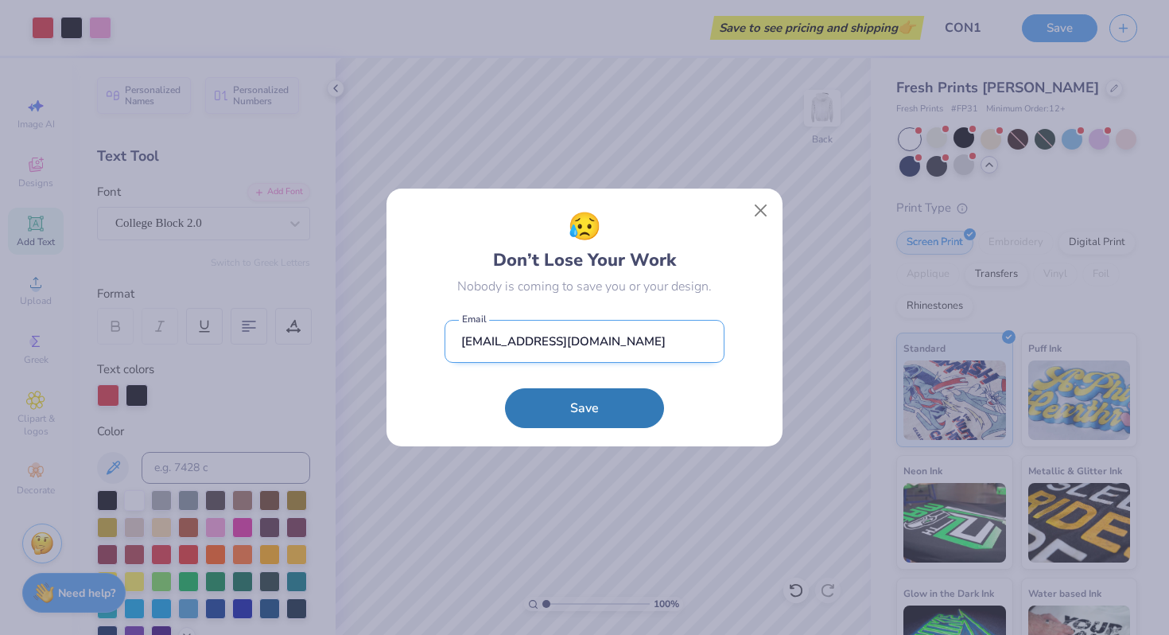
click at [577, 347] on input "mastalerzolivia@gmail.com" at bounding box center [585, 342] width 280 height 44
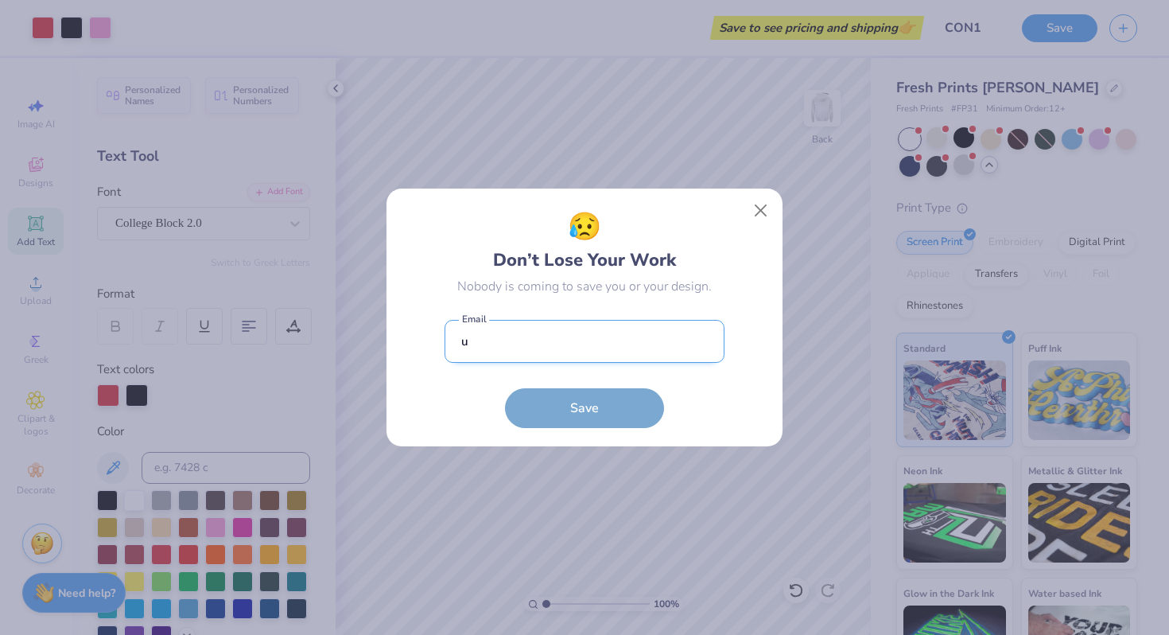
type input "u1311331@utah.edu"
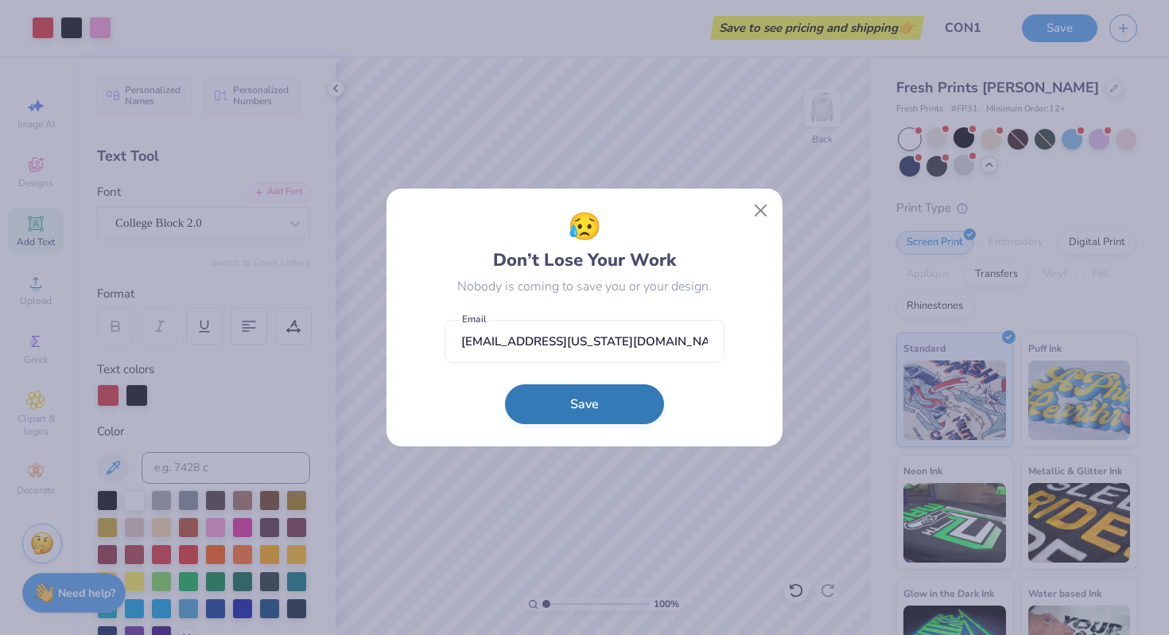
click at [573, 406] on button "Save" at bounding box center [584, 404] width 159 height 40
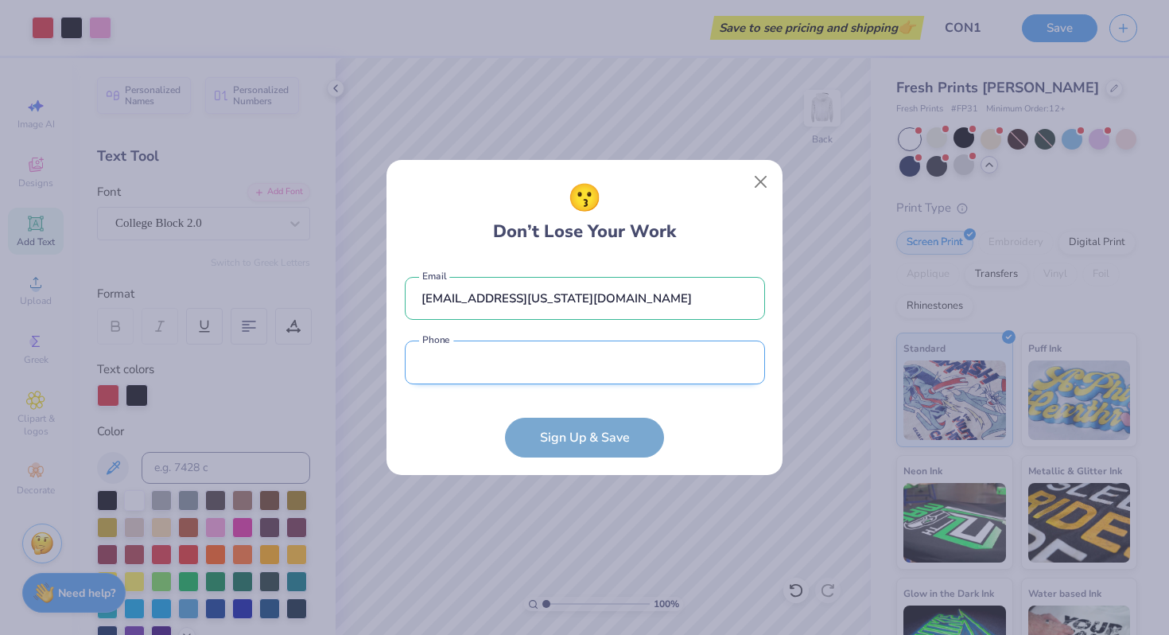
click at [522, 356] on input "tel" at bounding box center [585, 362] width 360 height 44
type input "(860) 878-5368"
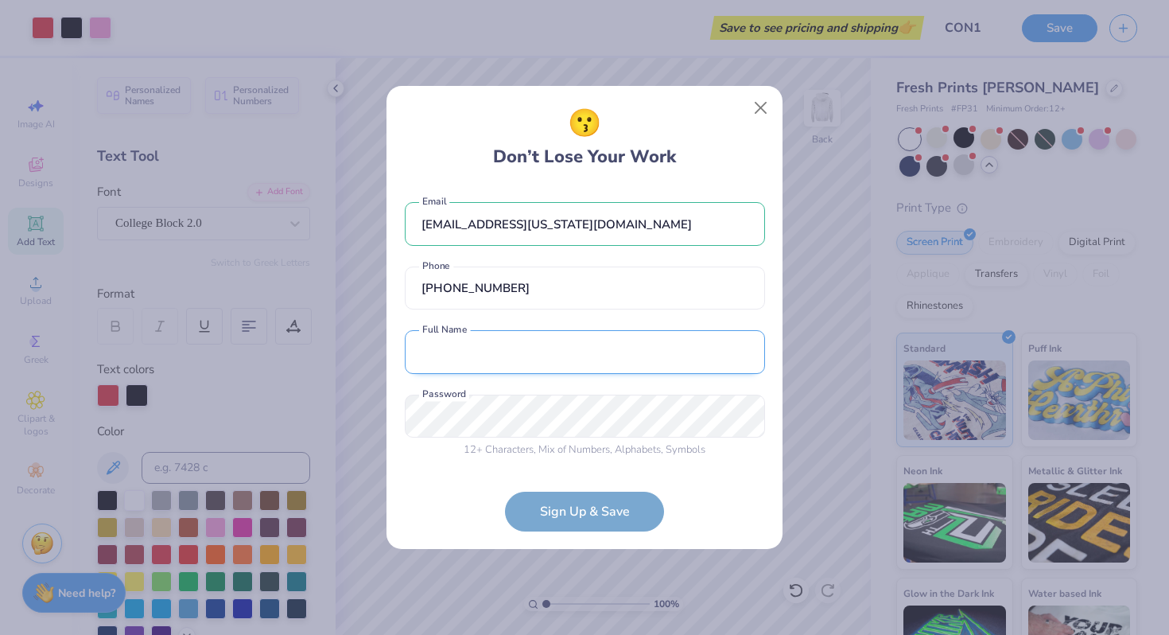
click at [530, 347] on input "text" at bounding box center [585, 352] width 360 height 44
type input "Liv Mastalerz"
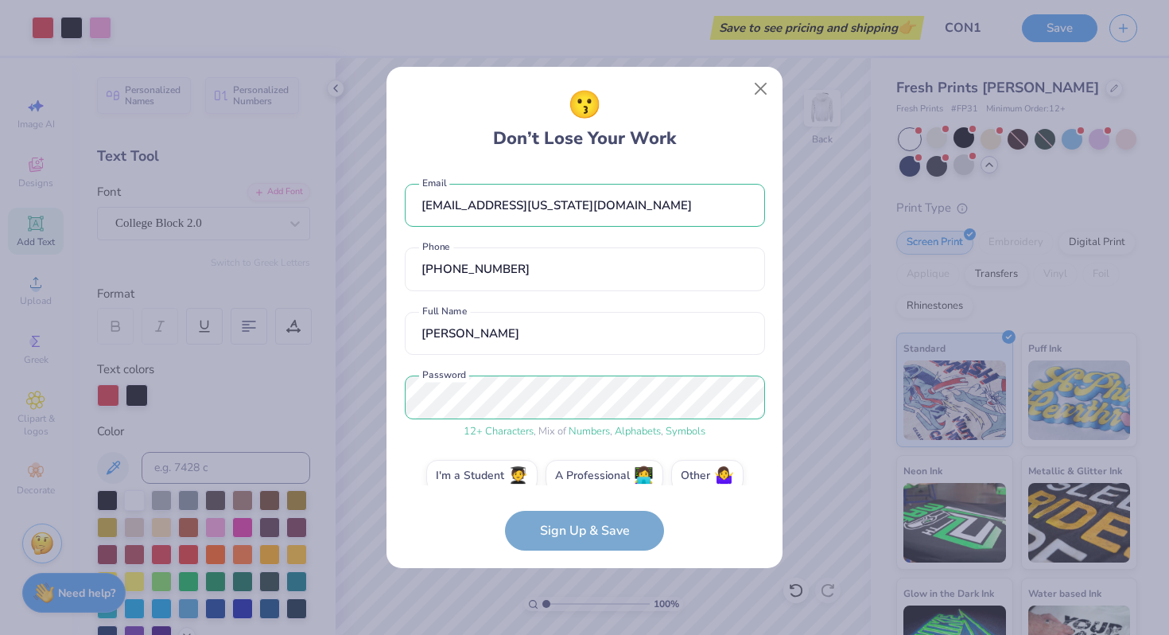
scroll to position [22, 0]
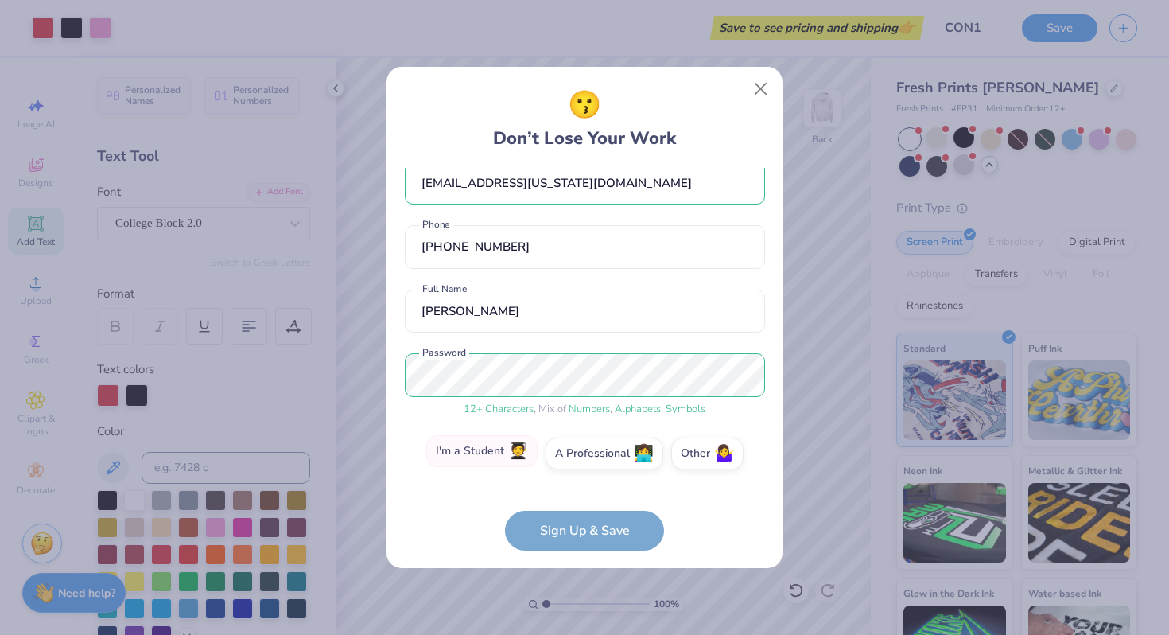
click at [507, 451] on label "I'm a Student 🧑‍🎓" at bounding box center [481, 451] width 111 height 32
click at [580, 475] on input "I'm a Student 🧑‍🎓" at bounding box center [585, 480] width 10 height 10
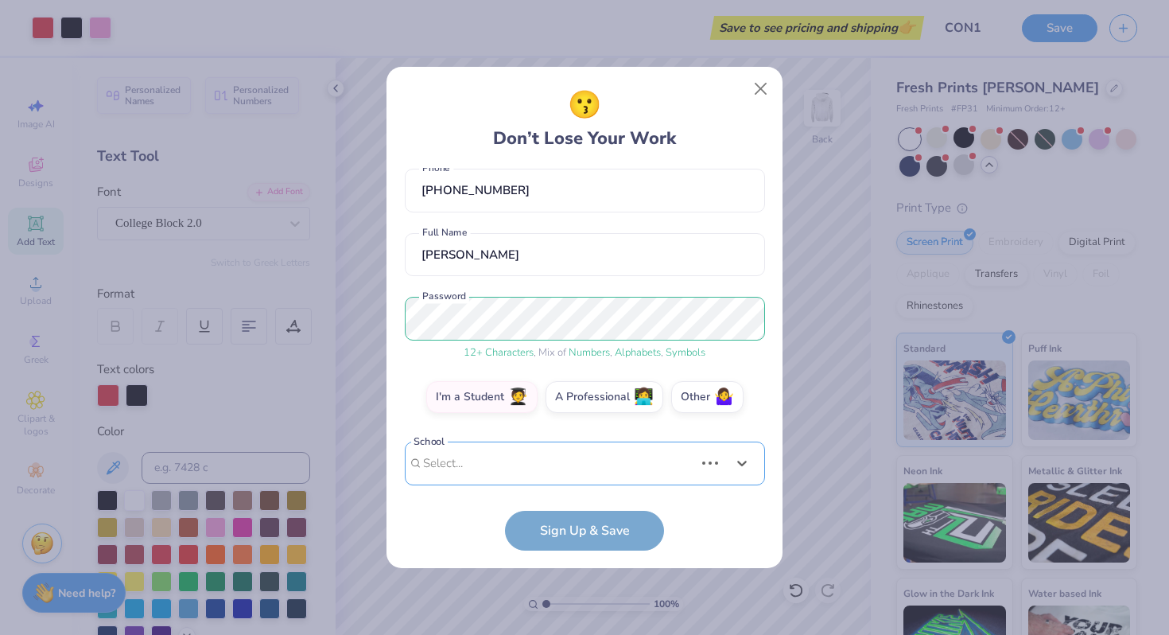
click at [554, 465] on div "Use Up and Down to choose options, press Enter to select the currently focused …" at bounding box center [585, 486] width 360 height 91
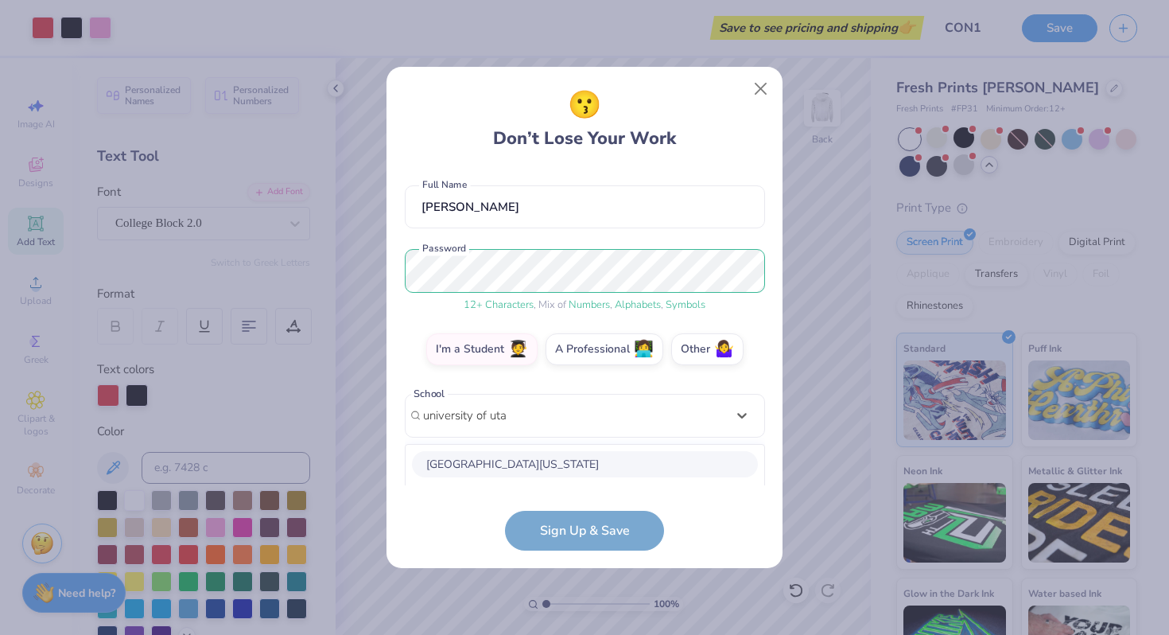
scroll to position [325, 0]
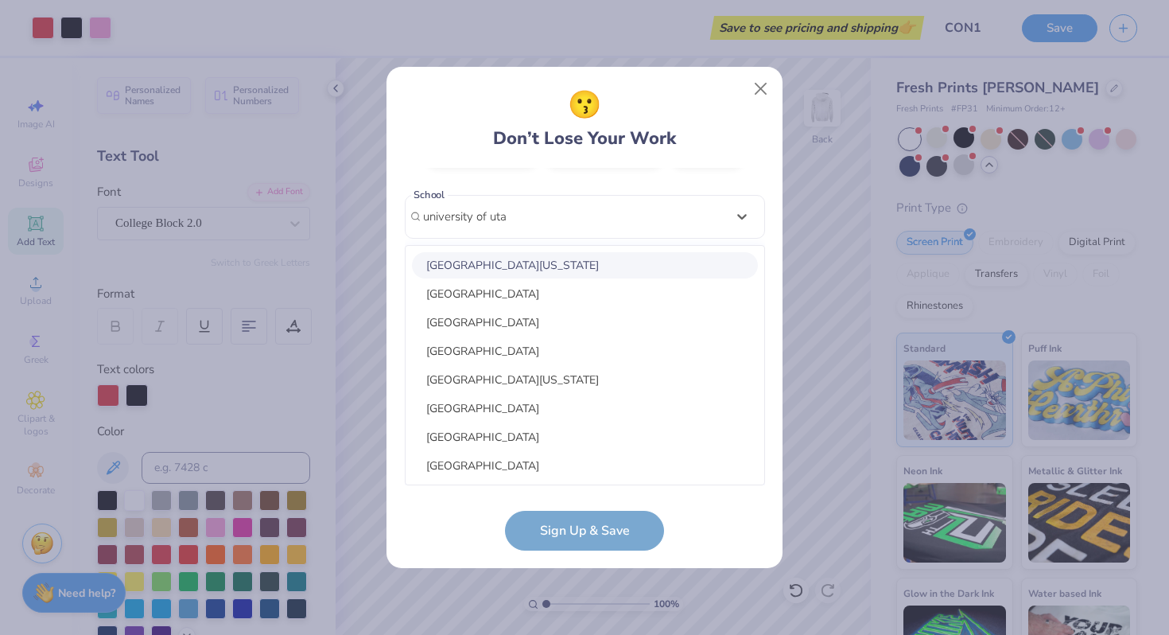
click at [507, 268] on div "university of utah" at bounding box center [585, 265] width 346 height 26
type input "university of uta"
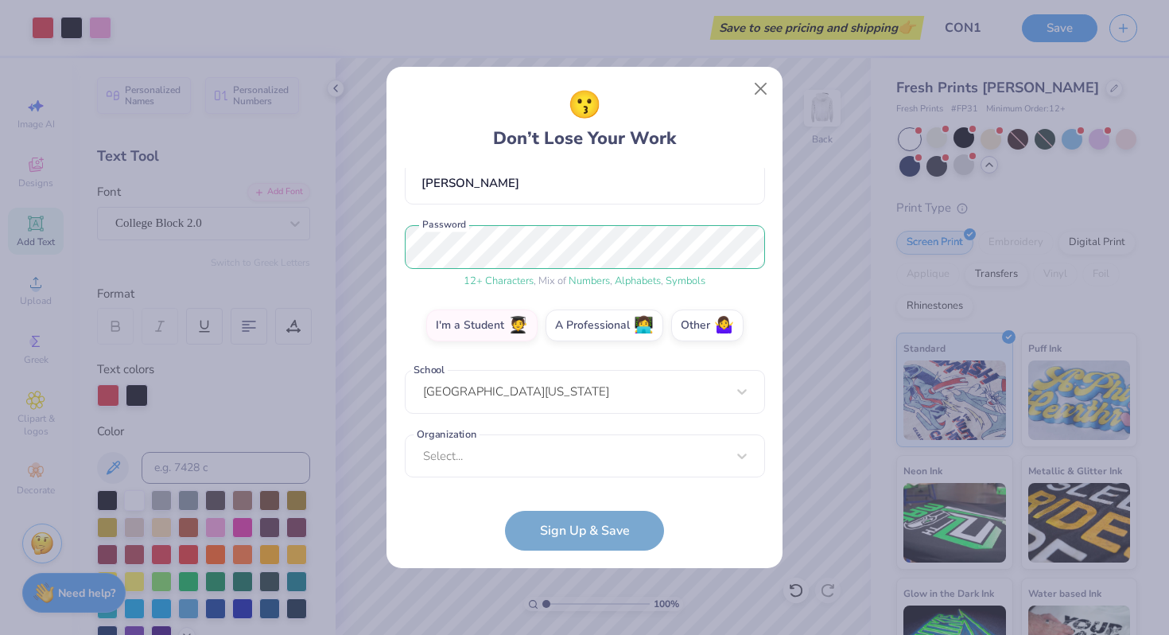
scroll to position [150, 0]
click at [526, 447] on div "Select..." at bounding box center [585, 456] width 360 height 44
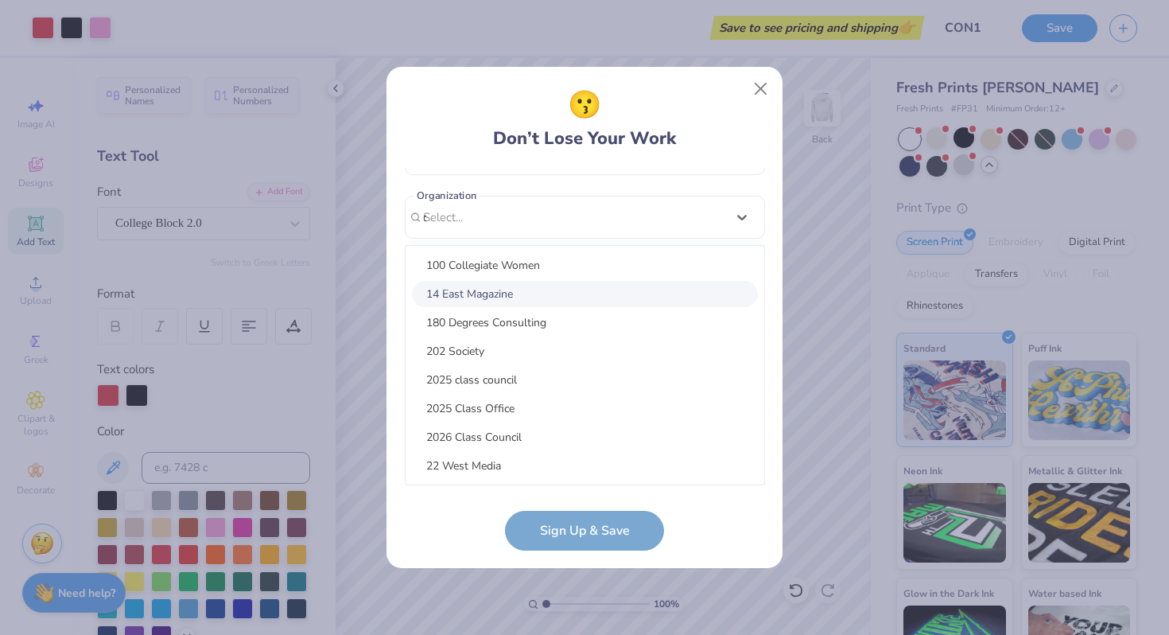
scroll to position [204, 0]
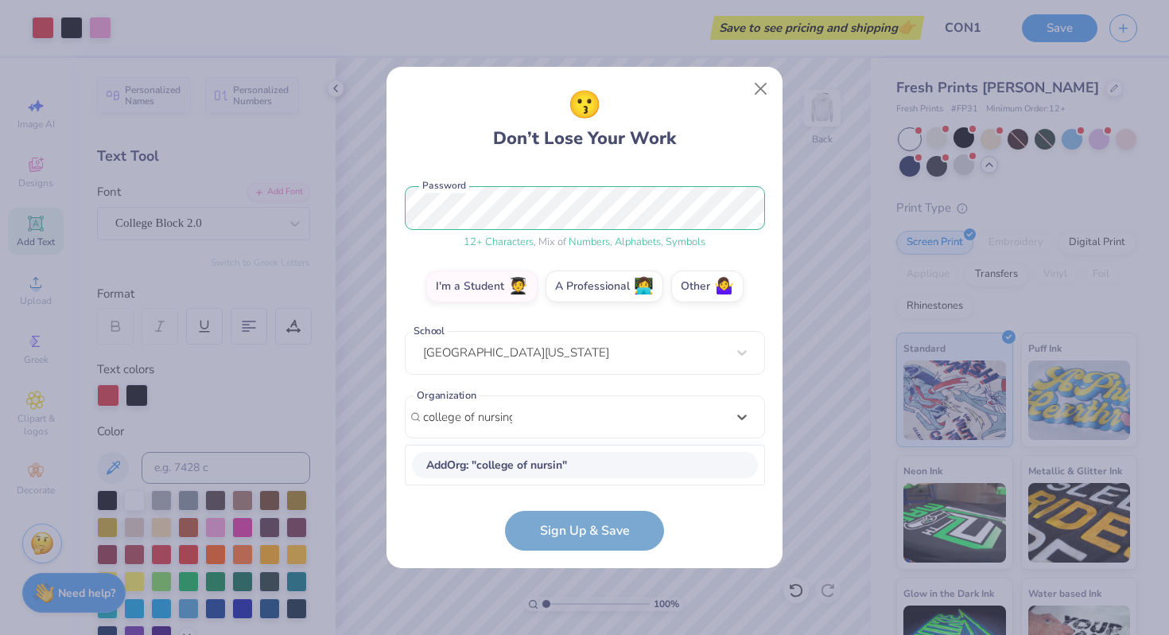
type input "college of nursing"
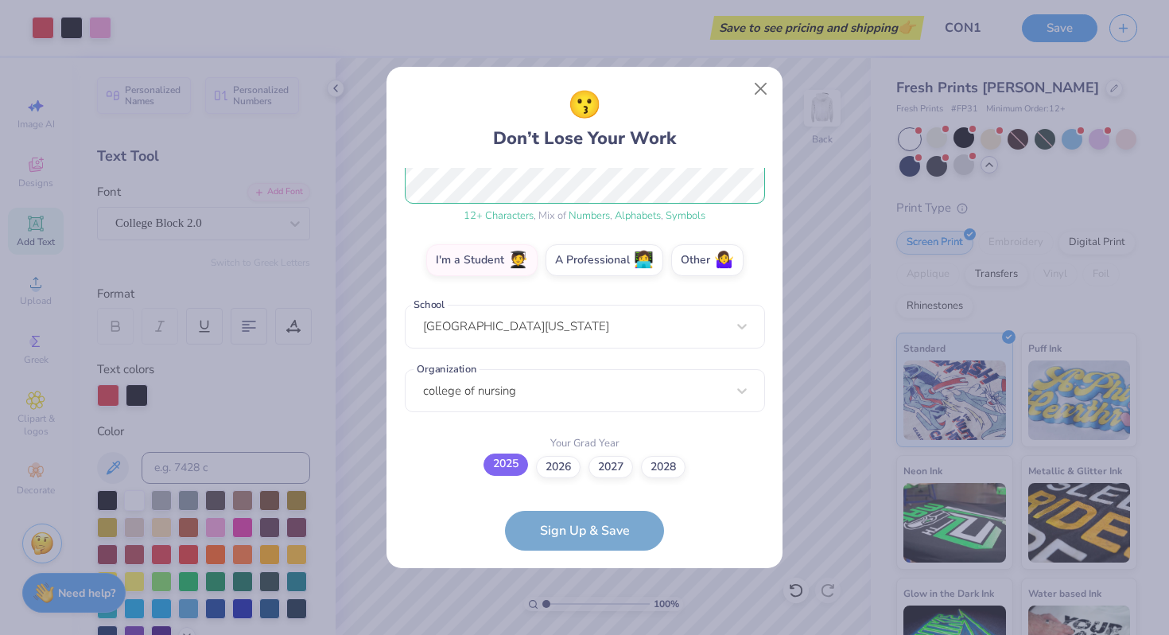
click at [499, 468] on label "2025" at bounding box center [506, 464] width 45 height 22
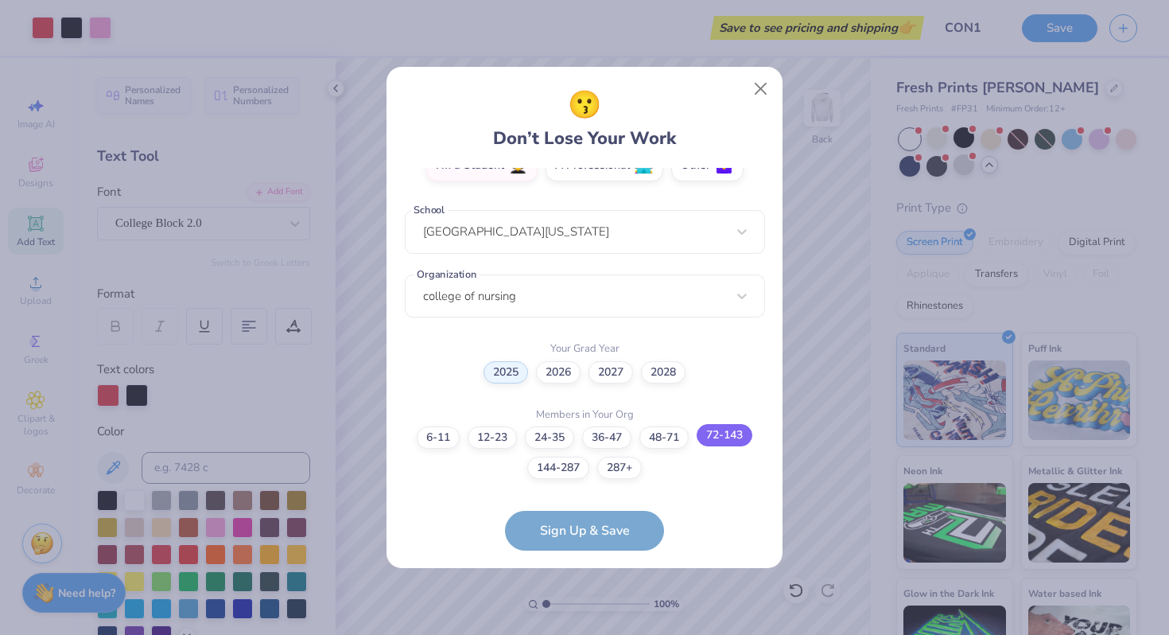
click at [714, 435] on label "72-143" at bounding box center [725, 435] width 56 height 22
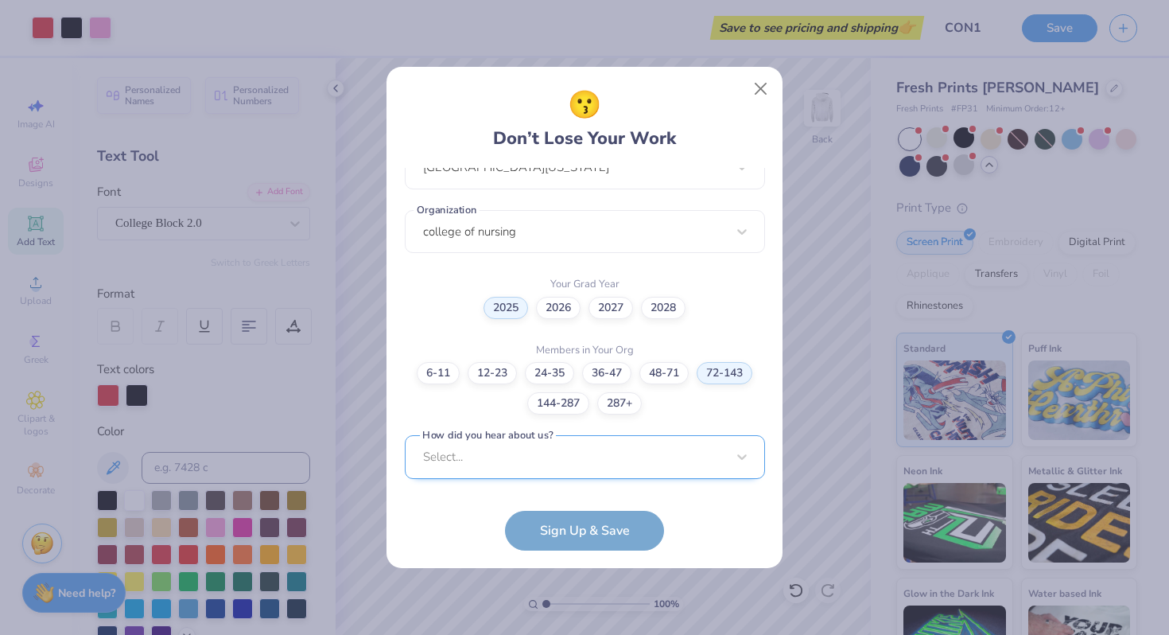
click at [570, 456] on div "Select..." at bounding box center [585, 457] width 360 height 44
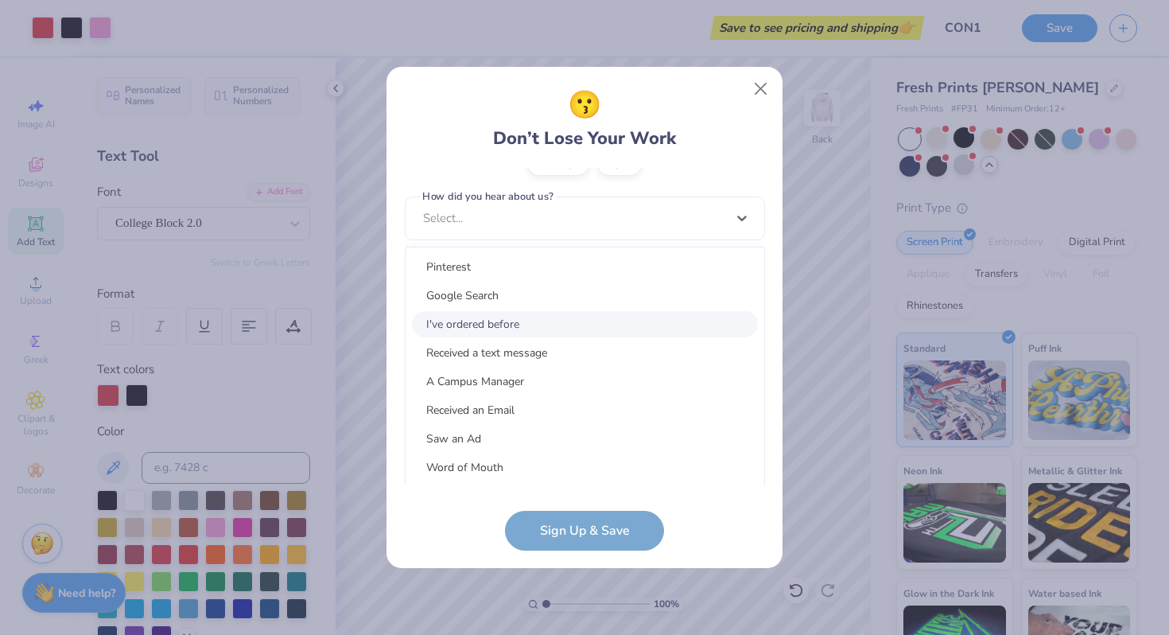
click at [503, 323] on div "I've ordered before" at bounding box center [585, 324] width 346 height 26
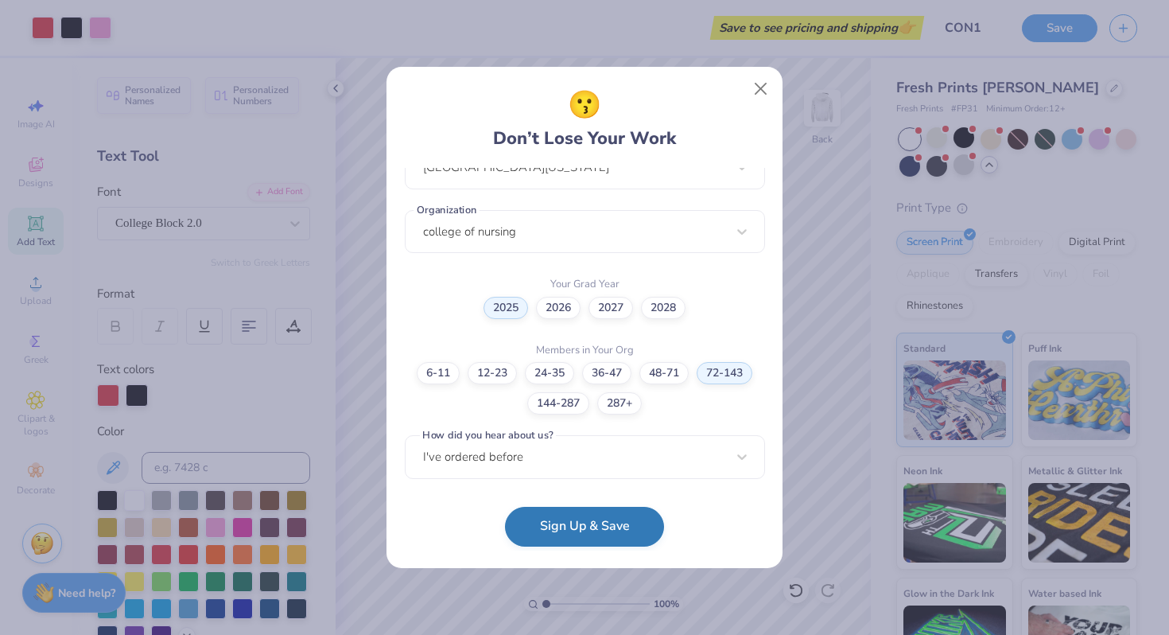
click at [585, 522] on button "Sign Up & Save" at bounding box center [584, 527] width 159 height 40
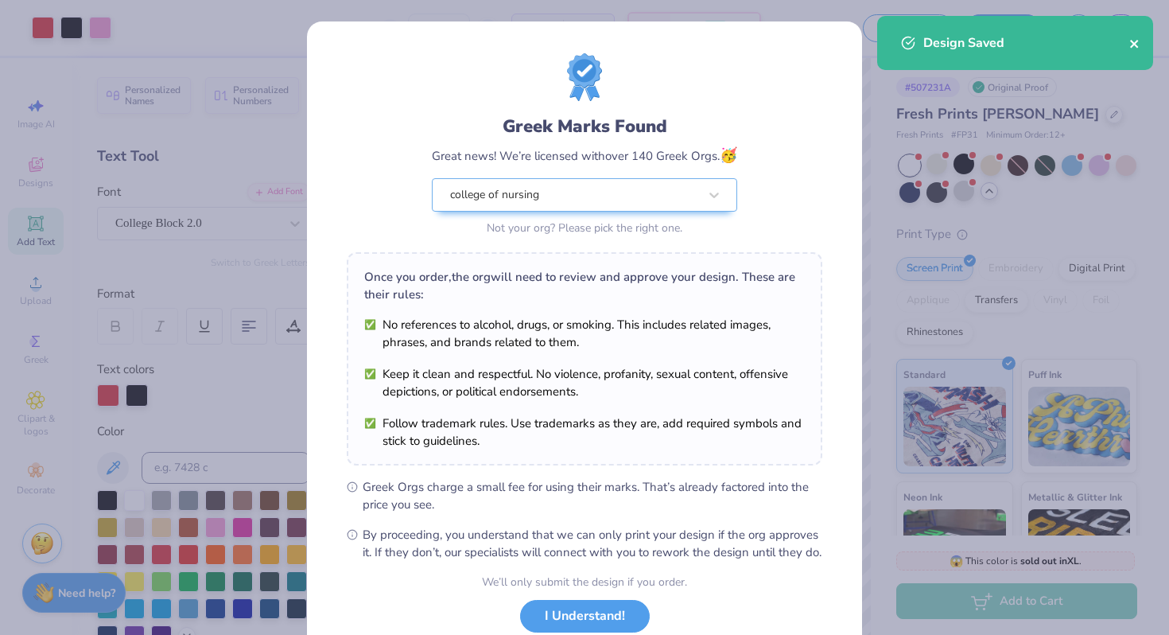
click at [1134, 45] on icon "close" at bounding box center [1134, 44] width 8 height 8
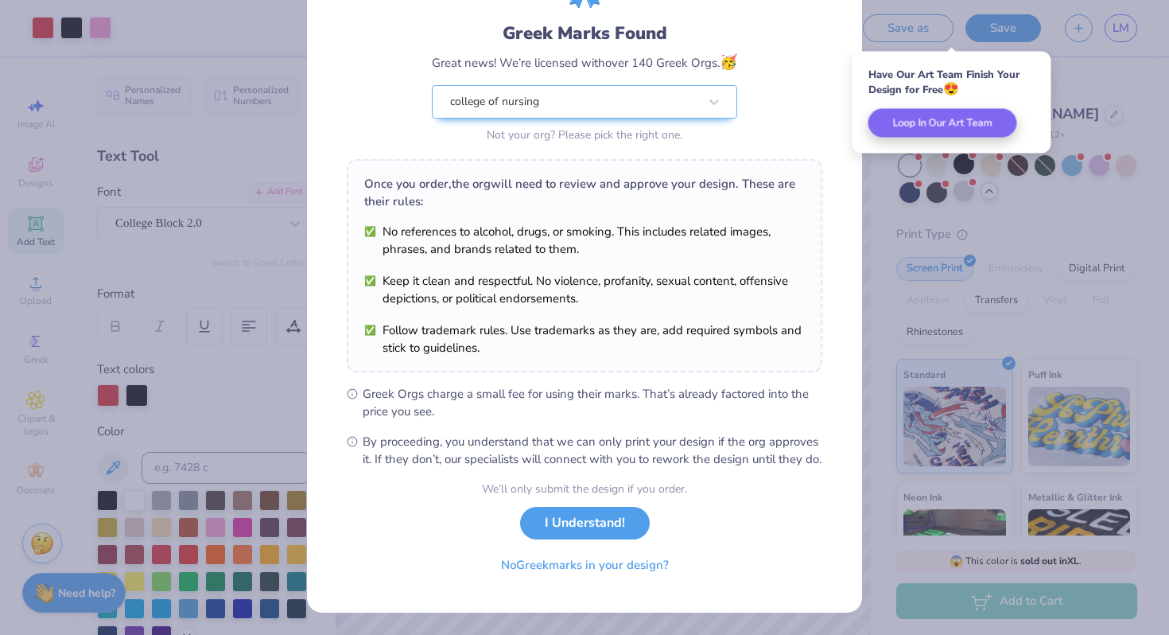
scroll to position [107, 0]
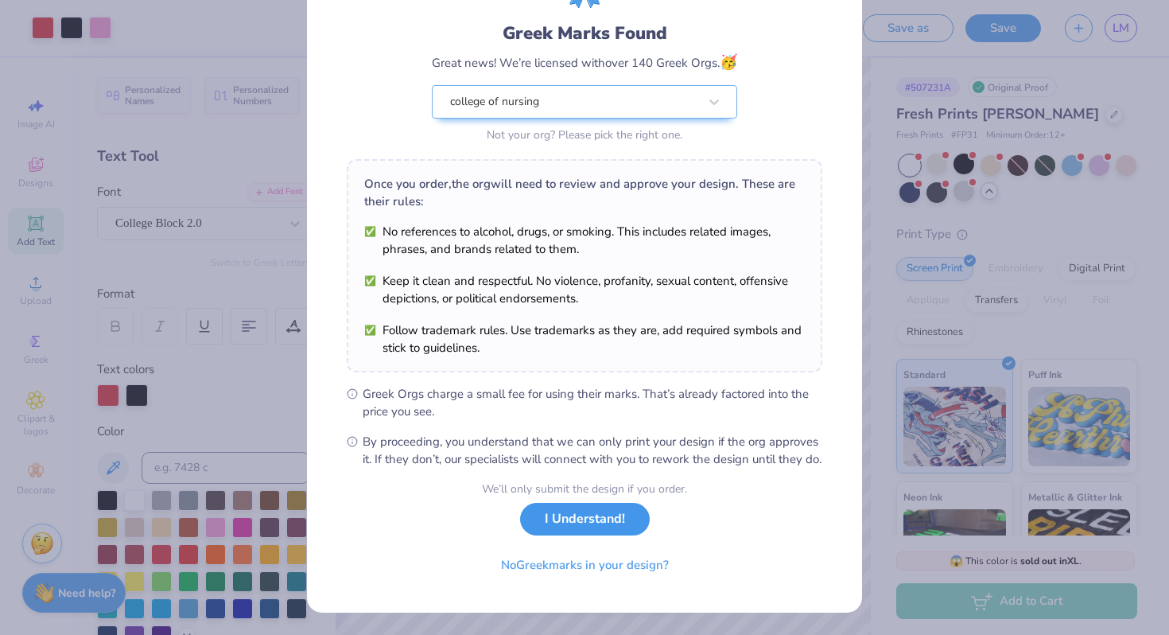
click at [581, 522] on button "I Understand!" at bounding box center [585, 519] width 130 height 33
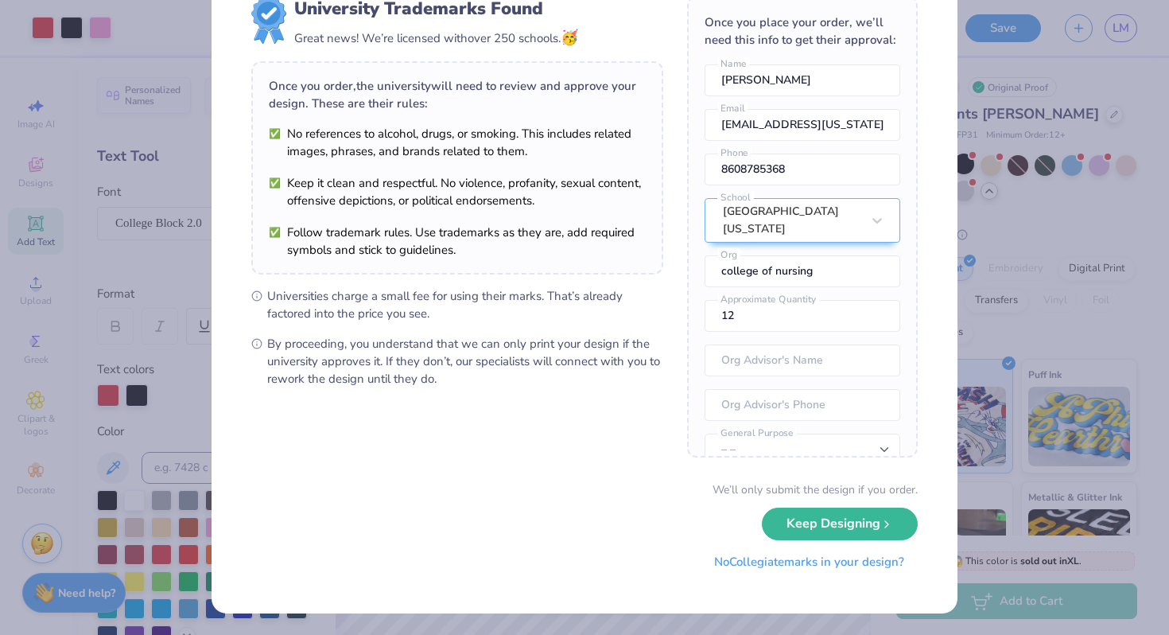
scroll to position [53, 0]
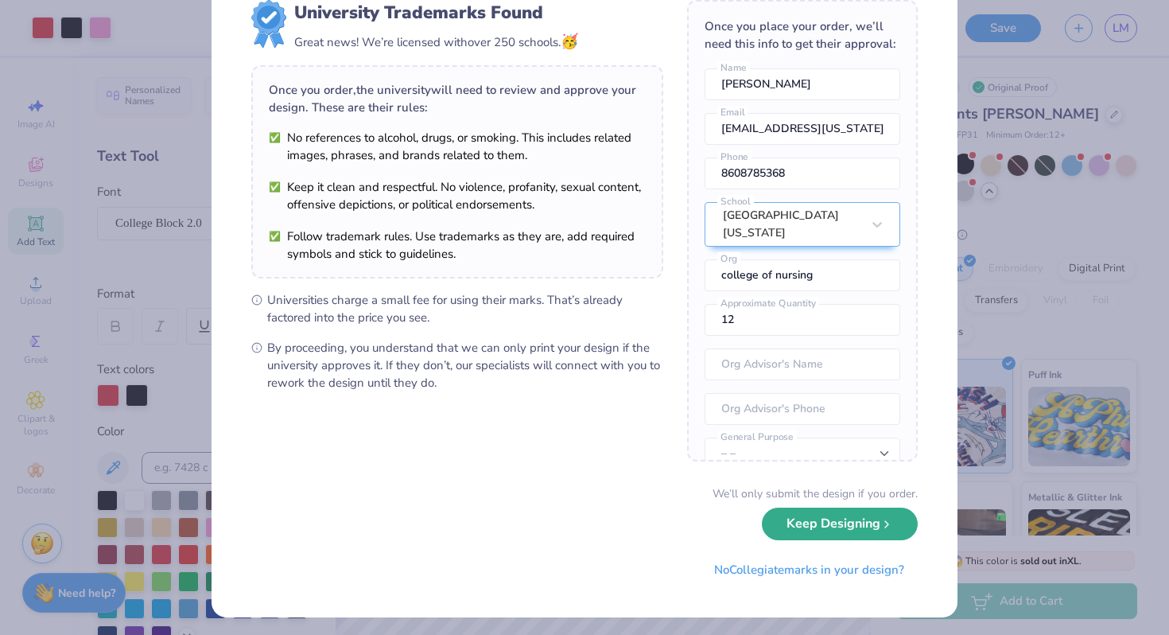
click at [834, 535] on button "Keep Designing" at bounding box center [840, 523] width 156 height 33
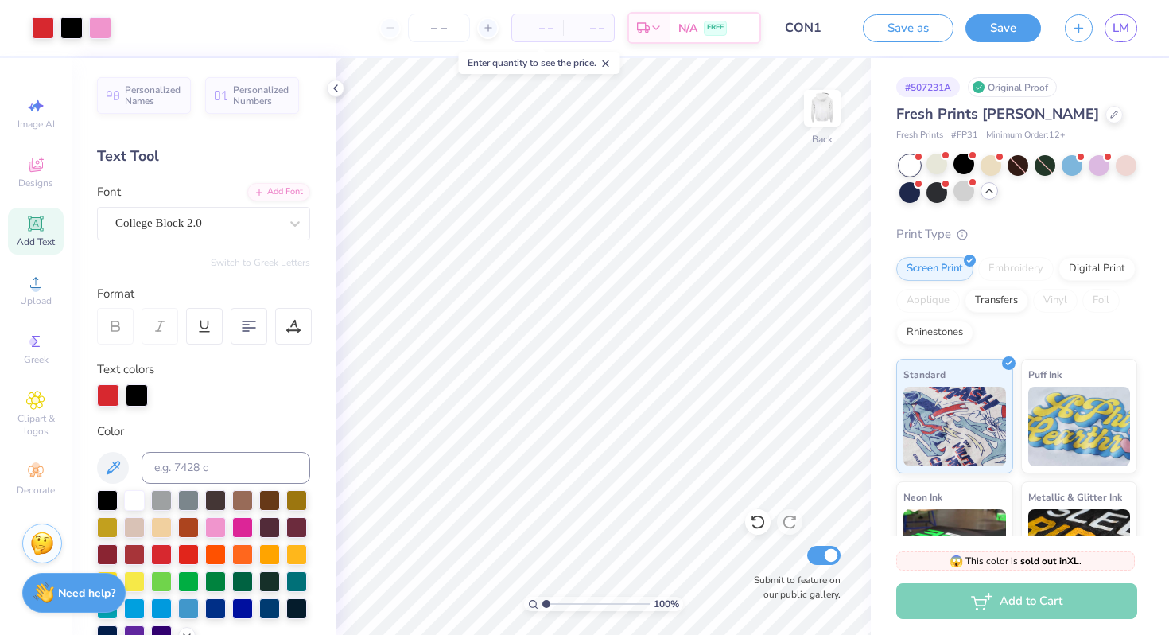
scroll to position [0, 0]
click at [1076, 25] on line "button" at bounding box center [1079, 25] width 8 height 0
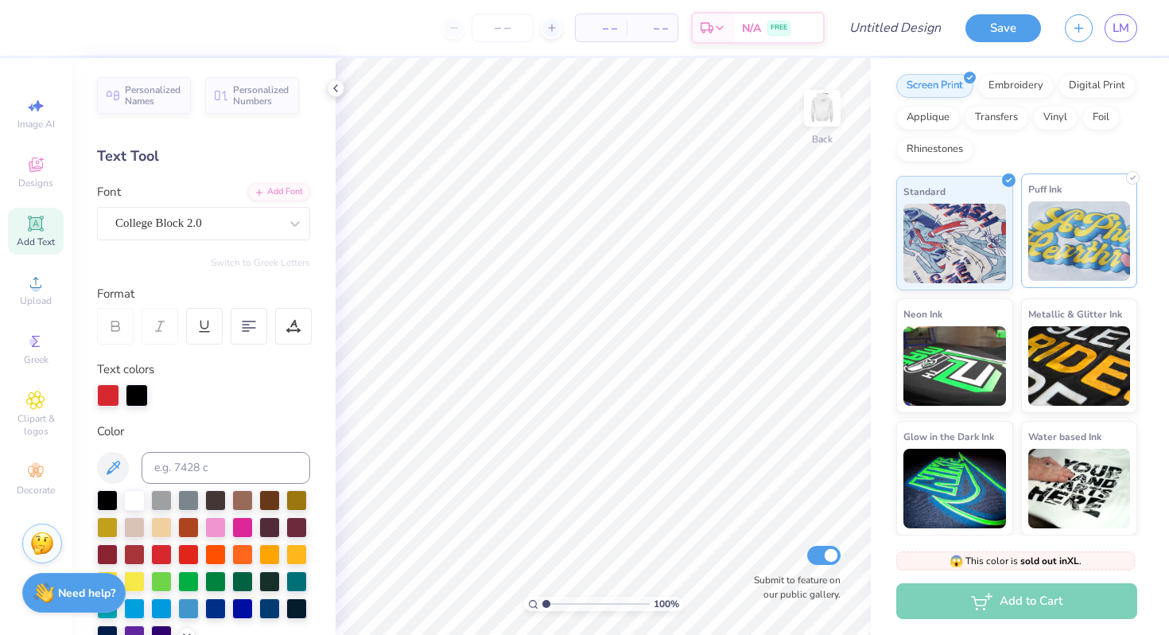
scroll to position [156, 0]
click at [33, 162] on icon at bounding box center [35, 164] width 19 height 19
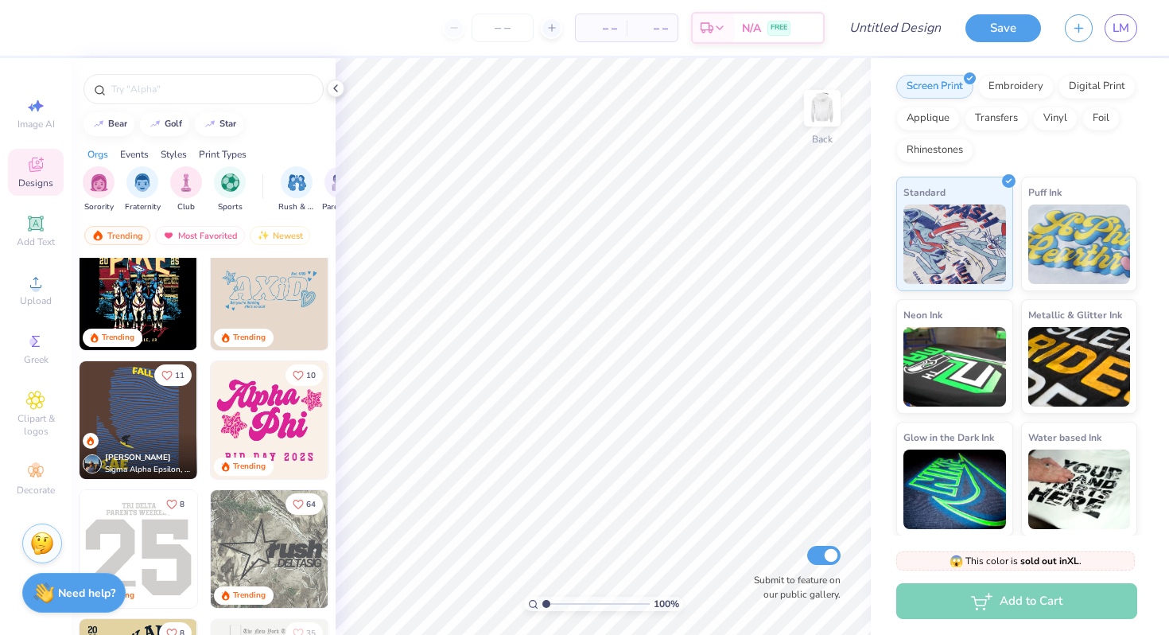
scroll to position [2638, 0]
